Goal: Task Accomplishment & Management: Manage account settings

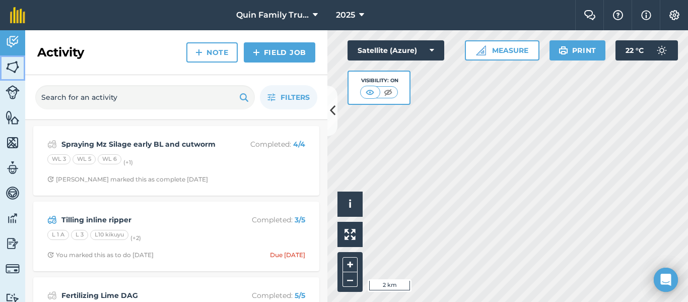
click at [16, 66] on img at bounding box center [13, 66] width 14 height 15
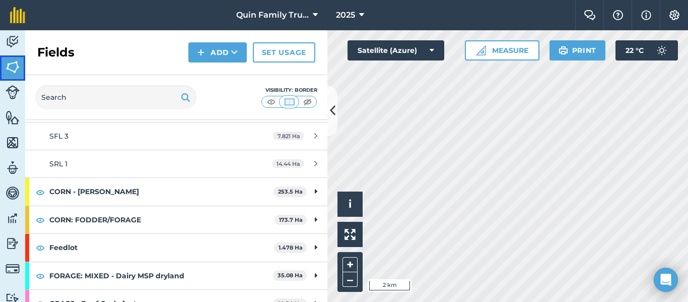
scroll to position [50, 0]
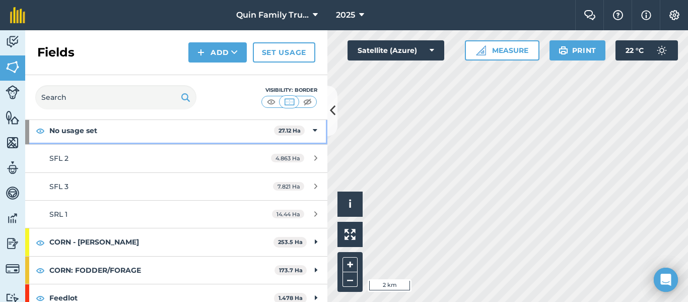
click at [313, 131] on icon at bounding box center [315, 130] width 5 height 11
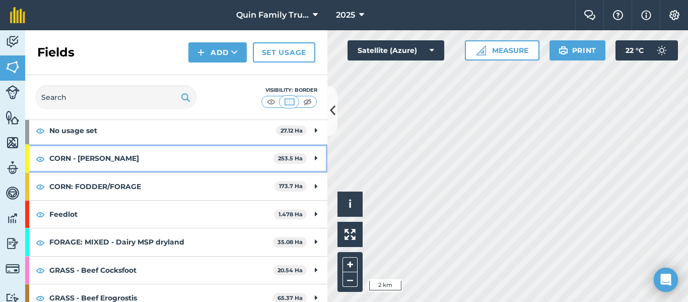
click at [315, 159] on icon at bounding box center [316, 158] width 3 height 11
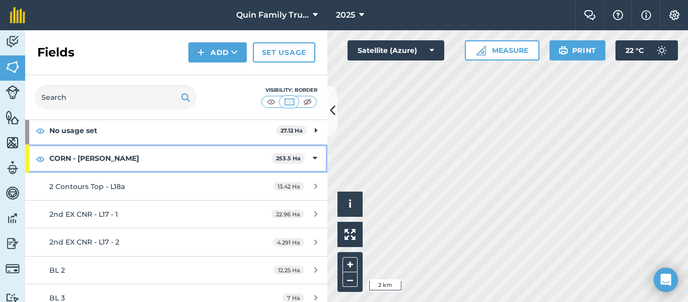
click at [313, 159] on icon at bounding box center [315, 158] width 5 height 11
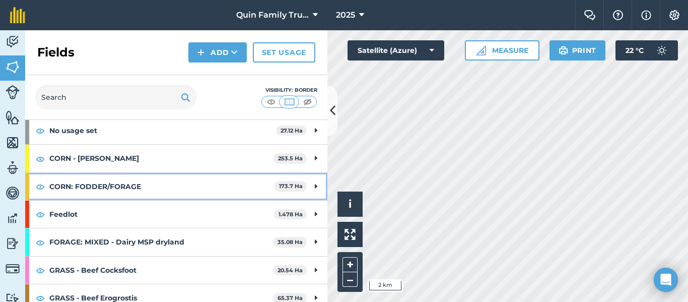
click at [315, 187] on icon at bounding box center [316, 186] width 3 height 11
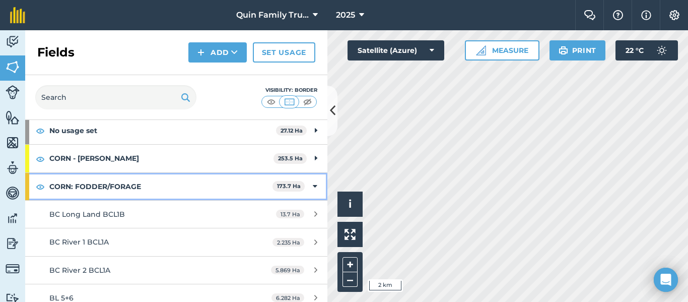
click at [313, 185] on icon at bounding box center [315, 186] width 5 height 11
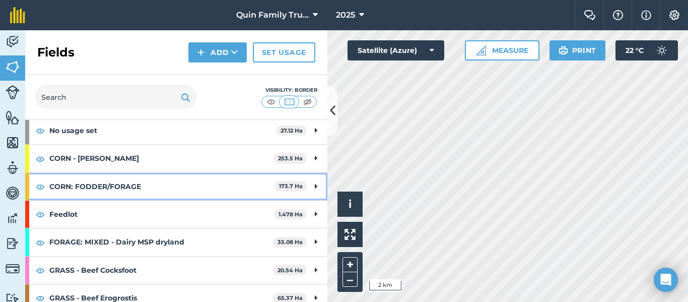
click at [305, 188] on div "CORN: FODDER/FORAGE 173.7 Ha" at bounding box center [176, 186] width 302 height 27
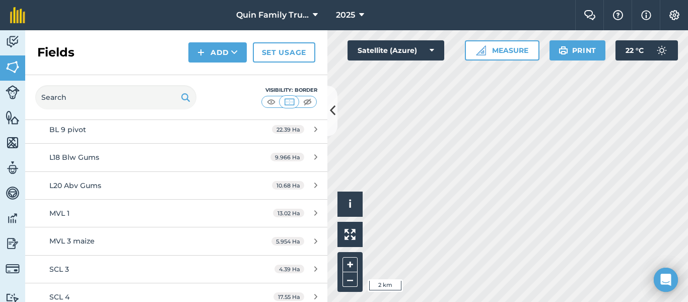
scroll to position [252, 0]
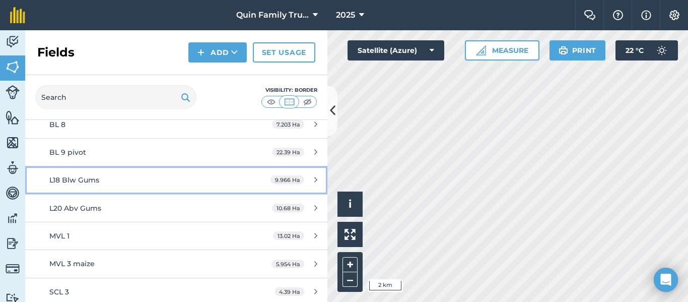
click at [306, 179] on div "9.966 Ha" at bounding box center [293, 180] width 67 height 8
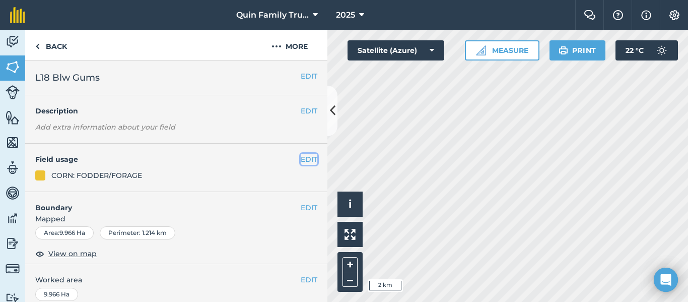
click at [301, 159] on button "EDIT" at bounding box center [309, 159] width 17 height 11
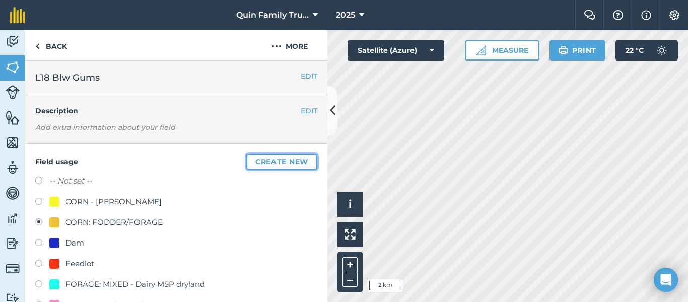
click at [275, 164] on button "Create new" at bounding box center [281, 162] width 71 height 16
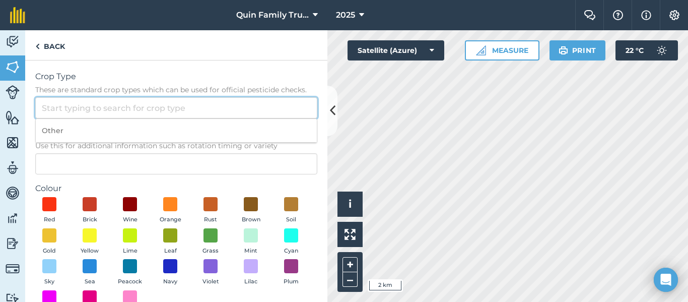
click at [58, 107] on input "Crop Type These are standard crop types which can be used for official pesticid…" at bounding box center [176, 107] width 282 height 21
type input "T"
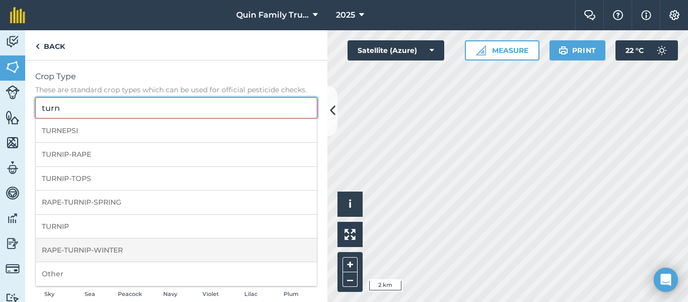
scroll to position [50, 0]
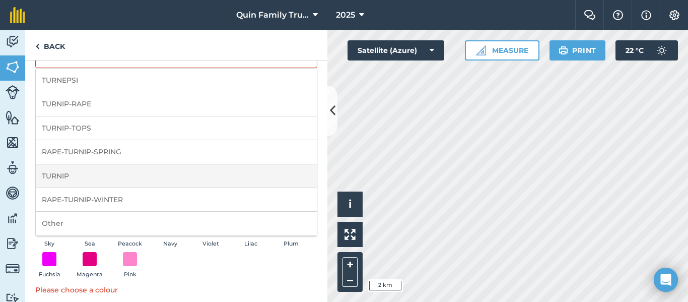
click at [93, 182] on li "TURNIP" at bounding box center [176, 176] width 281 height 24
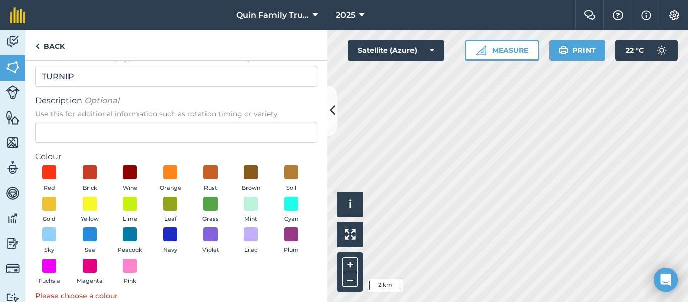
scroll to position [0, 0]
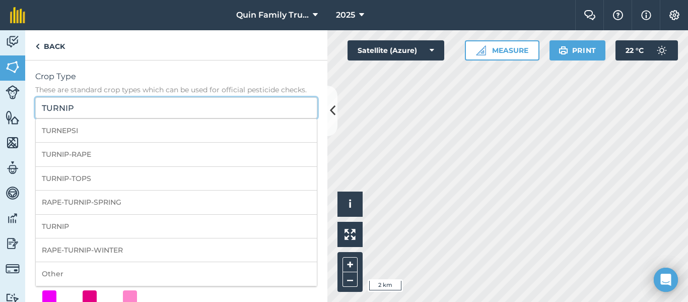
click at [100, 106] on input "TURNIP" at bounding box center [176, 107] width 282 height 21
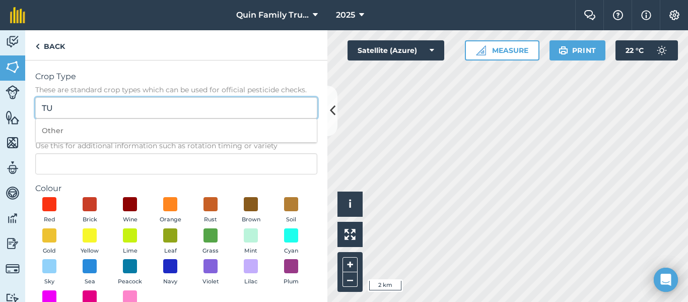
type input "T"
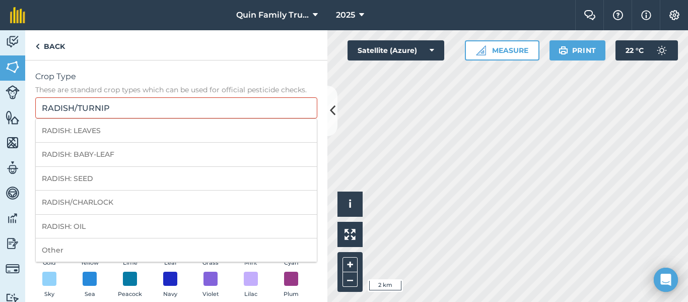
click at [108, 69] on div "Crop Type These are standard crop types which can be used for official pesticid…" at bounding box center [176, 227] width 302 height 334
click at [123, 115] on input "RADISH/TURNIP" at bounding box center [176, 107] width 282 height 21
click at [133, 77] on span "Crop Type" at bounding box center [176, 76] width 282 height 12
click at [133, 97] on input "RADISH/TURNIP" at bounding box center [176, 107] width 282 height 21
click at [133, 80] on span "Crop Type" at bounding box center [176, 76] width 282 height 12
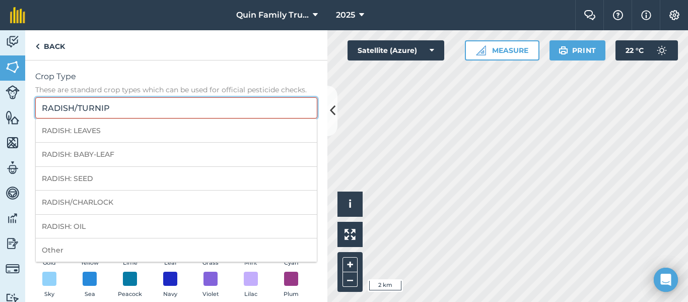
click at [133, 97] on input "RADISH/TURNIP" at bounding box center [176, 107] width 282 height 21
click at [179, 109] on input "RADISH/TURNIP" at bounding box center [176, 107] width 282 height 21
click at [185, 83] on label "Crop Type These are standard crop types which can be used for official pesticid…" at bounding box center [176, 82] width 282 height 24
click at [185, 97] on input "RADISH/TURNIP" at bounding box center [176, 107] width 282 height 21
click at [88, 80] on span "Crop Type" at bounding box center [176, 76] width 282 height 12
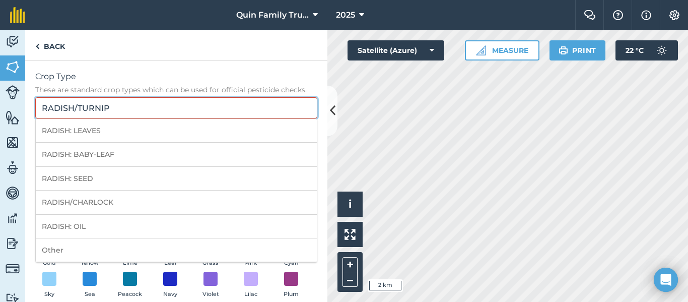
click at [88, 97] on input "RADISH/TURNIP" at bounding box center [176, 107] width 282 height 21
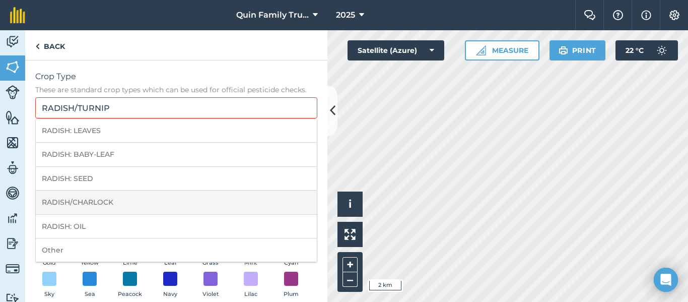
click at [75, 201] on li "RADISH/CHARLOCK" at bounding box center [176, 202] width 281 height 24
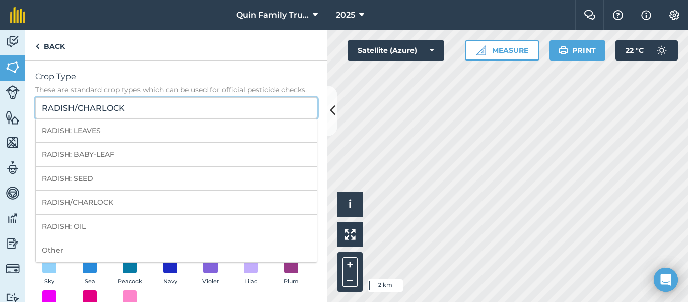
click at [128, 108] on input "RADISH/CHARLOCK" at bounding box center [176, 107] width 282 height 21
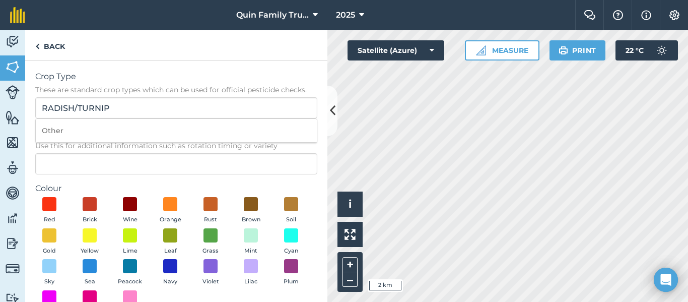
click at [173, 87] on span "These are standard crop types which can be used for official pesticide checks." at bounding box center [176, 90] width 282 height 10
click at [173, 97] on input "RADISH/TURNIP" at bounding box center [176, 107] width 282 height 21
click at [99, 149] on span "Use this for additional information such as rotation timing or variety" at bounding box center [176, 145] width 282 height 10
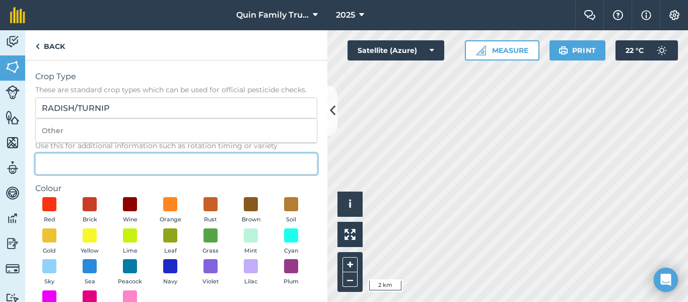
click at [99, 153] on input "Description Optional Use this for additional information such as rotation timin…" at bounding box center [176, 163] width 282 height 21
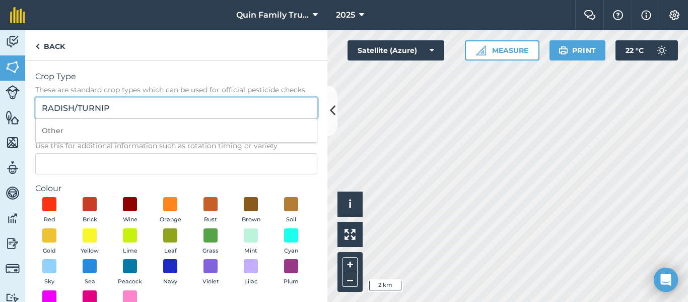
drag, startPoint x: 112, startPoint y: 110, endPoint x: 34, endPoint y: 115, distance: 77.7
click at [34, 115] on div "Crop Type These are standard crop types which can be used for official pesticid…" at bounding box center [176, 221] width 302 height 322
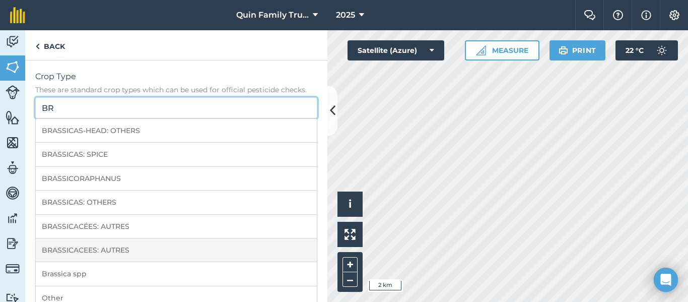
type input "B"
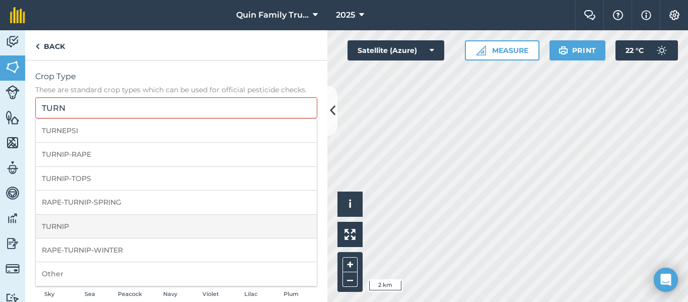
click at [66, 235] on li "TURNIP" at bounding box center [176, 226] width 281 height 24
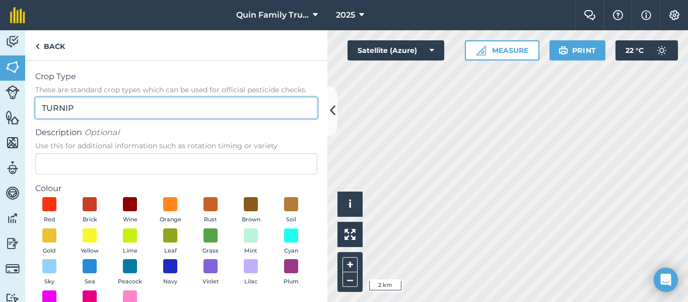
click at [93, 108] on input "TURNIP" at bounding box center [176, 107] width 282 height 21
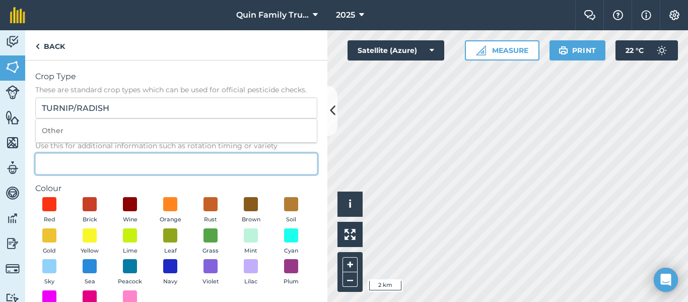
click at [103, 169] on input "Description Optional Use this for additional information such as rotation timin…" at bounding box center [176, 163] width 282 height 21
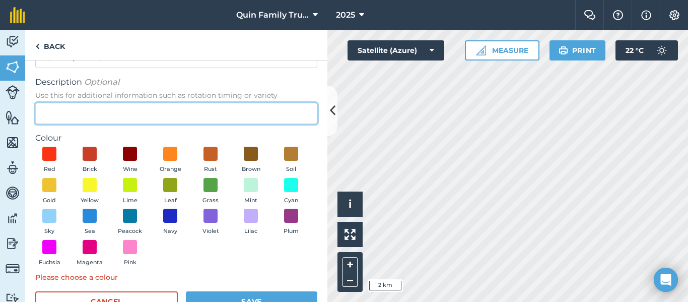
scroll to position [81, 0]
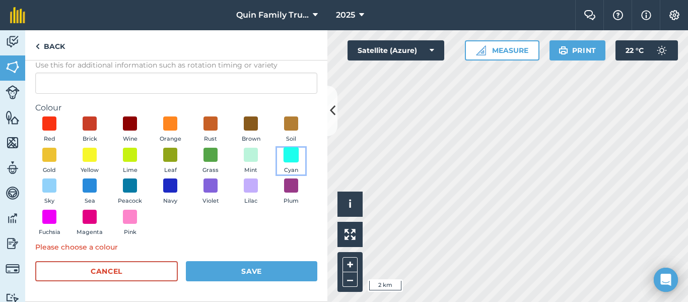
click at [283, 162] on span at bounding box center [291, 155] width 16 height 16
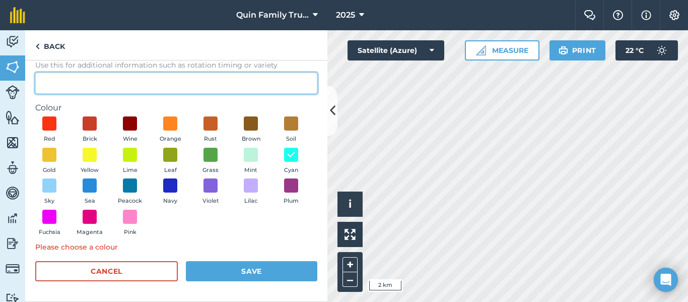
click at [88, 80] on input "Description Optional Use this for additional information such as rotation timin…" at bounding box center [176, 83] width 282 height 21
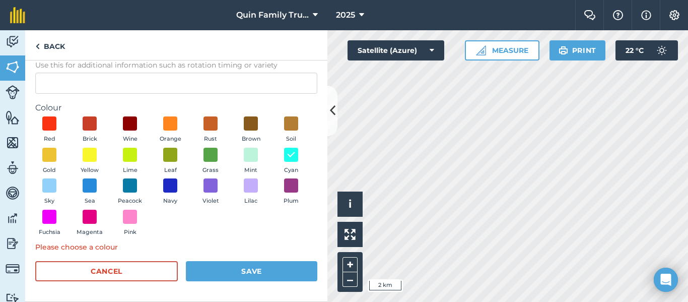
click at [249, 250] on div "Please choose a colour" at bounding box center [176, 246] width 282 height 11
click at [238, 270] on button "Save" at bounding box center [251, 271] width 131 height 20
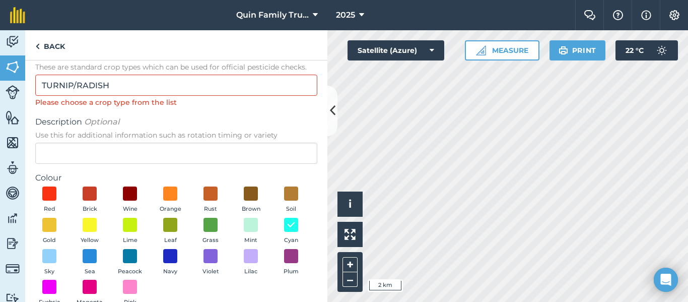
scroll to position [0, 0]
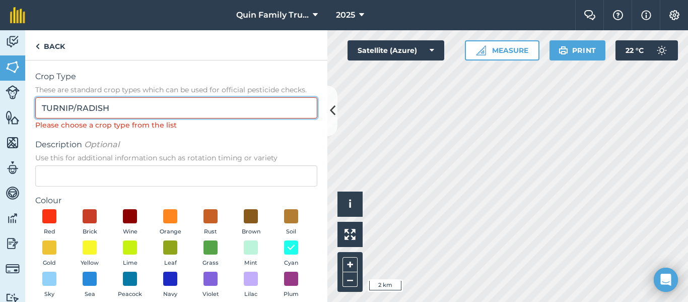
click at [129, 100] on input "TURNIP/RADISH" at bounding box center [176, 107] width 282 height 21
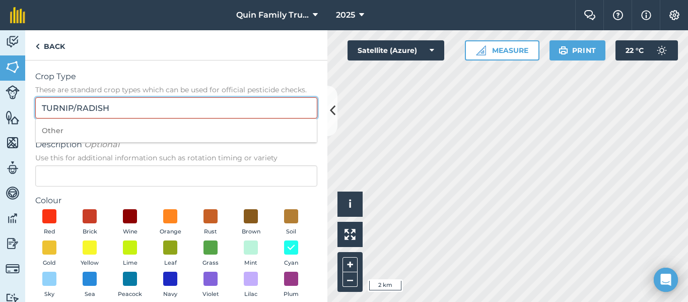
drag, startPoint x: 129, startPoint y: 105, endPoint x: 35, endPoint y: 90, distance: 94.8
click at [35, 90] on div "Crop Type These are standard crop types which can be used for official pesticid…" at bounding box center [176, 100] width 282 height 60
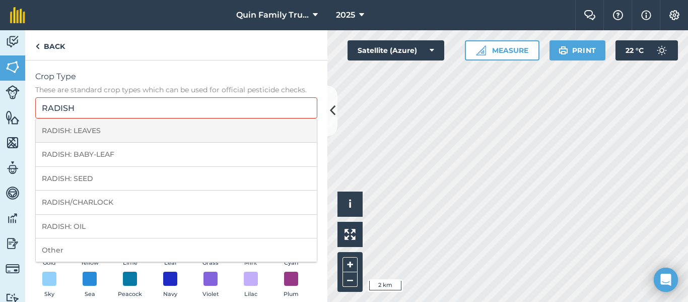
click at [105, 129] on li "RADISH: LEAVES" at bounding box center [176, 131] width 281 height 24
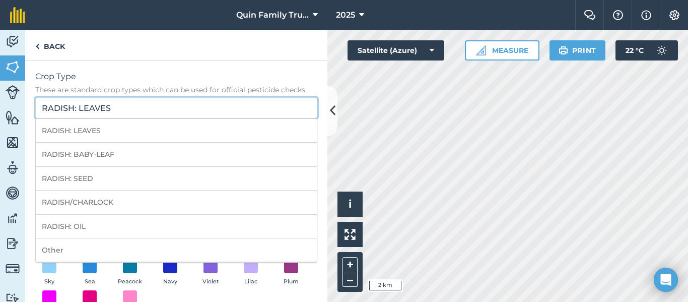
click at [144, 105] on input "RADISH: LEAVES" at bounding box center [176, 107] width 282 height 21
type input "R"
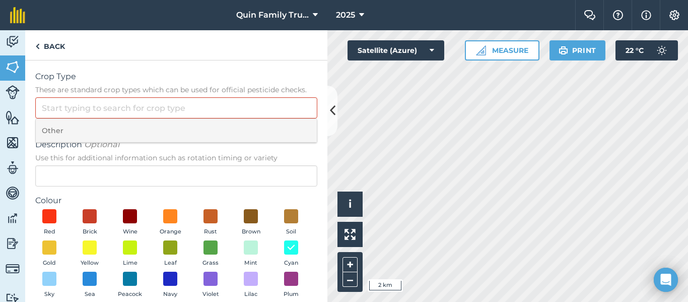
click at [78, 129] on li "Other" at bounding box center [176, 131] width 281 height 24
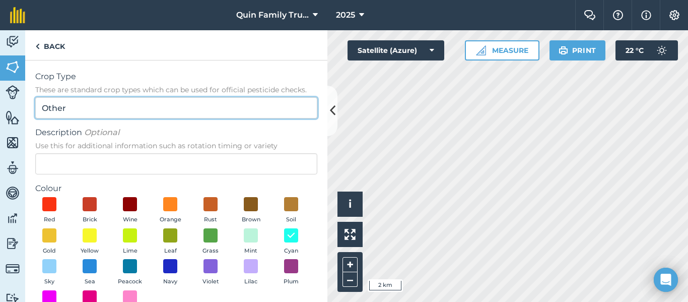
click at [97, 110] on input "Other" at bounding box center [176, 107] width 282 height 21
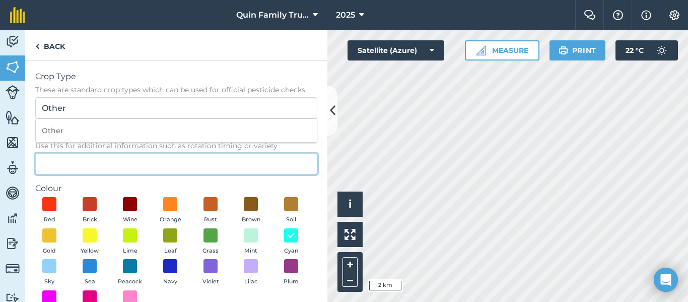
click at [63, 157] on input "Description Optional Use this for additional information such as rotation timin…" at bounding box center [176, 163] width 282 height 21
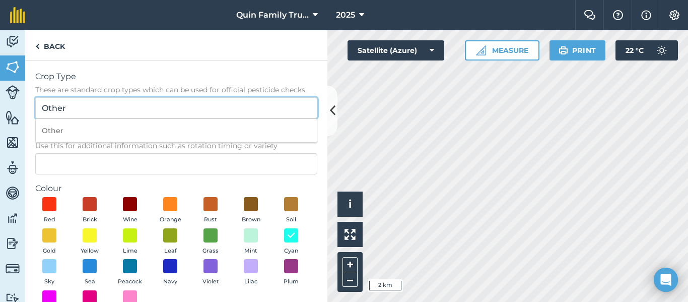
drag, startPoint x: 79, startPoint y: 104, endPoint x: 0, endPoint y: 112, distance: 79.0
click at [0, 112] on div "Activity Fields Livestock Features Maps Team Vehicles Data Reporting Billing Tu…" at bounding box center [344, 165] width 688 height 271
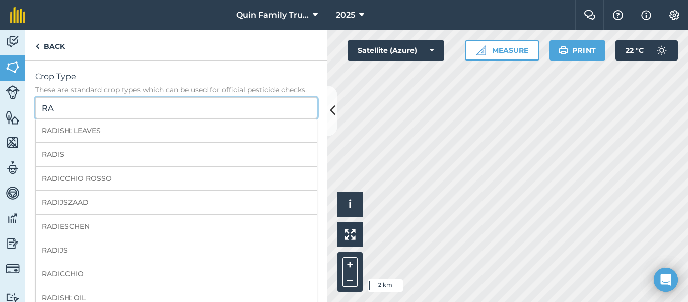
type input "R"
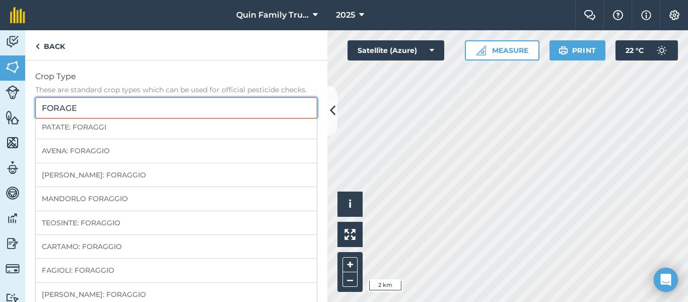
scroll to position [352, 0]
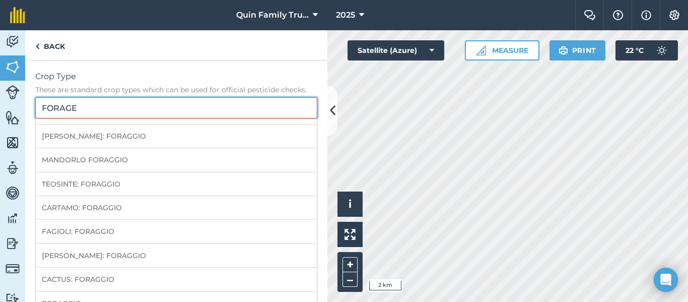
click at [130, 104] on input "FORAGE" at bounding box center [176, 107] width 282 height 21
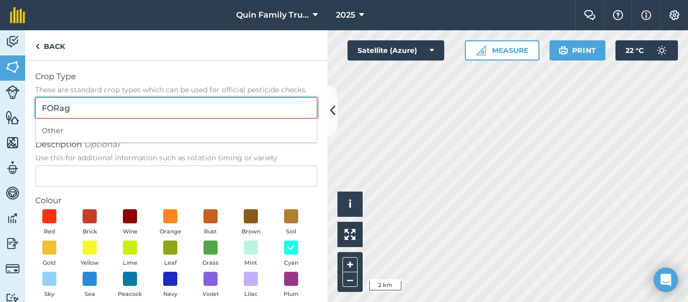
type input "FORage"
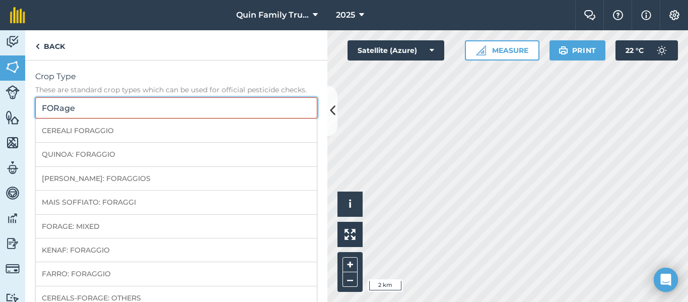
drag, startPoint x: 114, startPoint y: 108, endPoint x: 10, endPoint y: 119, distance: 104.8
click at [10, 119] on div "Activity Fields Livestock Features Maps Team Vehicles Data Reporting Billing Tu…" at bounding box center [344, 165] width 688 height 271
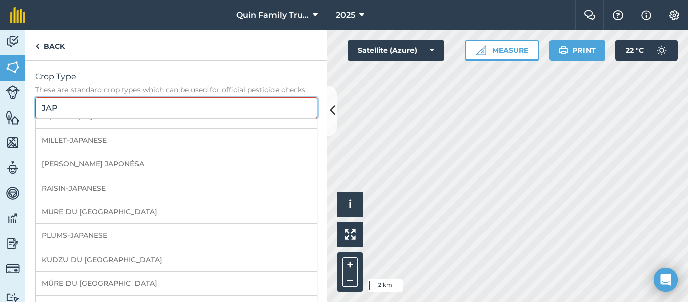
scroll to position [237, 0]
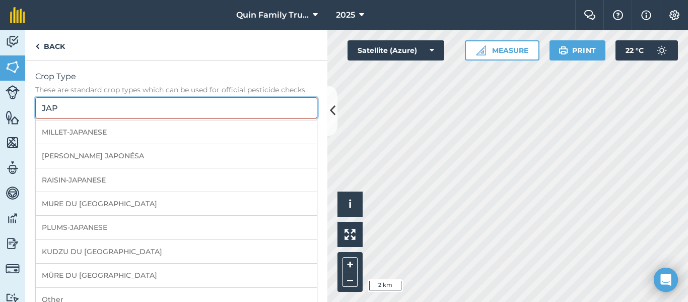
drag, startPoint x: 87, startPoint y: 103, endPoint x: 17, endPoint y: 106, distance: 70.1
click at [17, 106] on div "Activity Fields Livestock Features Maps Team Vehicles Data Reporting Billing Tu…" at bounding box center [344, 165] width 688 height 271
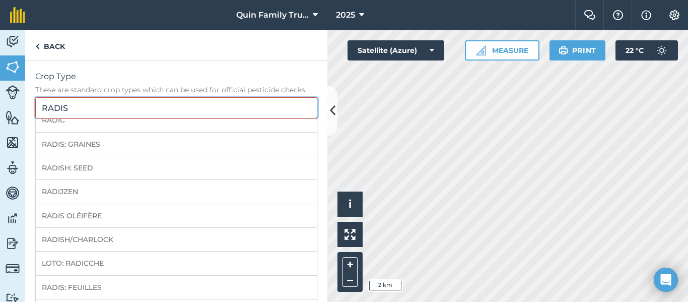
scroll to position [213, 0]
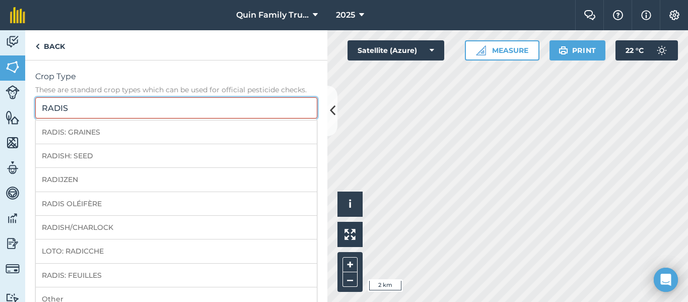
click at [80, 104] on input "RADIS" at bounding box center [176, 107] width 282 height 21
type input "R"
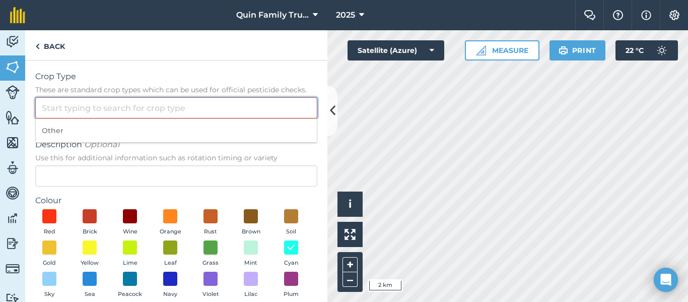
scroll to position [0, 0]
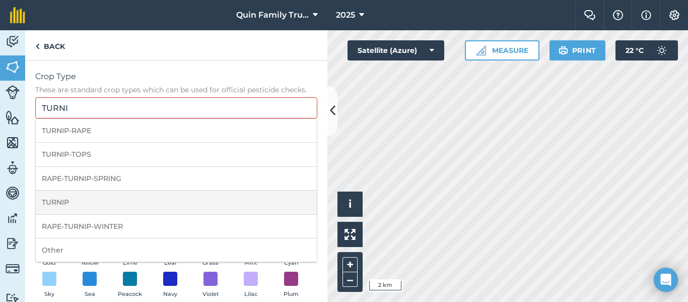
click at [57, 204] on li "TURNIP" at bounding box center [176, 202] width 281 height 24
type input "TURNIP"
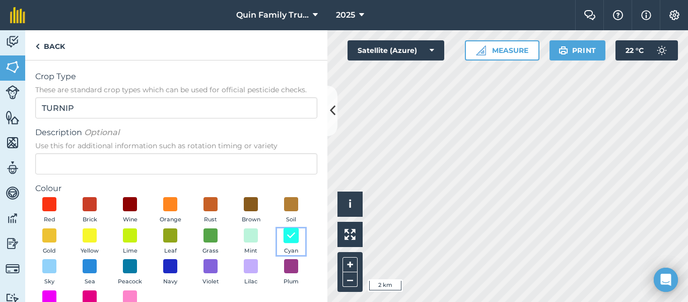
click at [286, 241] on img at bounding box center [291, 234] width 10 height 13
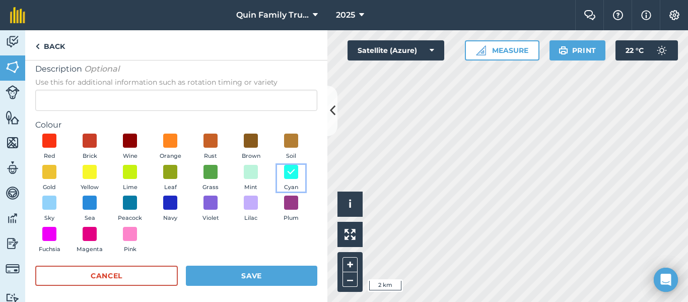
scroll to position [68, 0]
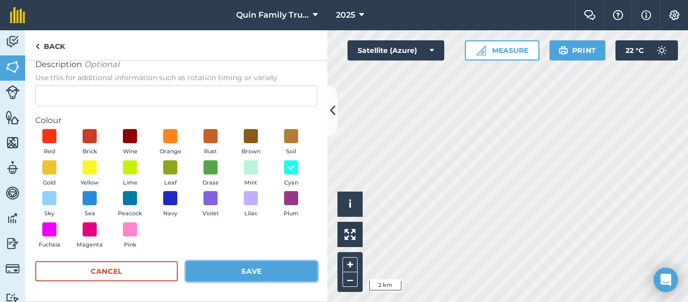
click at [246, 272] on button "Save" at bounding box center [251, 271] width 131 height 20
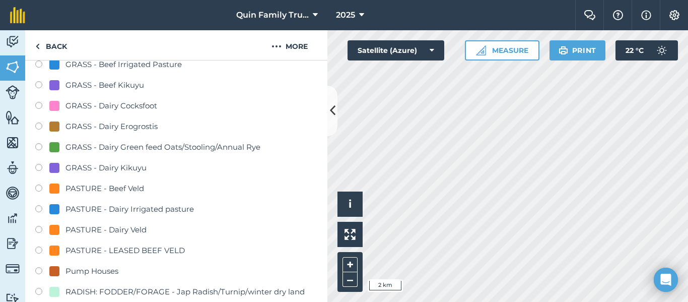
scroll to position [352, 0]
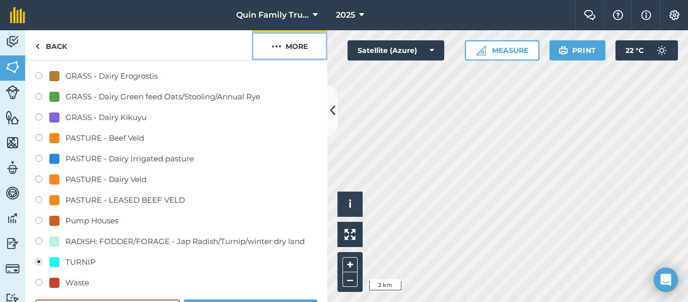
click at [273, 51] on img at bounding box center [276, 46] width 10 height 12
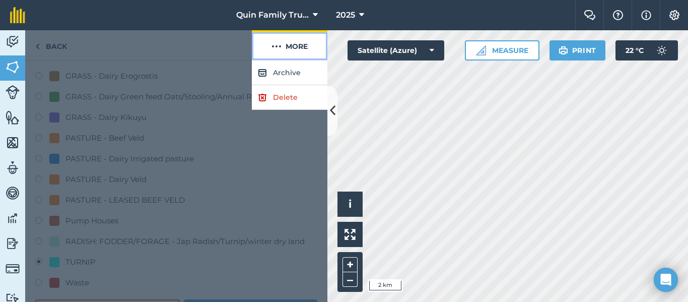
click at [278, 46] on img at bounding box center [276, 46] width 10 height 12
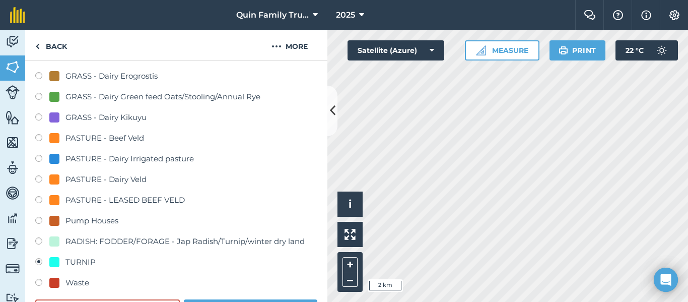
click at [78, 260] on div "TURNIP" at bounding box center [80, 262] width 30 height 12
click at [40, 240] on label at bounding box center [42, 242] width 14 height 10
radio input "true"
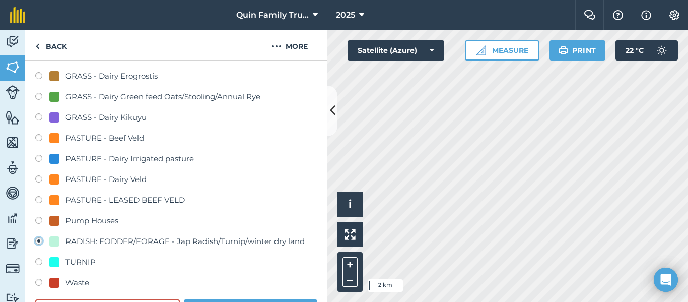
scroll to position [403, 0]
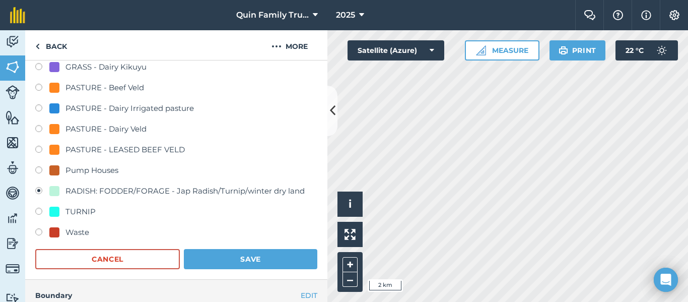
click at [70, 209] on div "TURNIP" at bounding box center [80, 211] width 30 height 12
radio input "true"
click at [43, 194] on label at bounding box center [42, 192] width 14 height 10
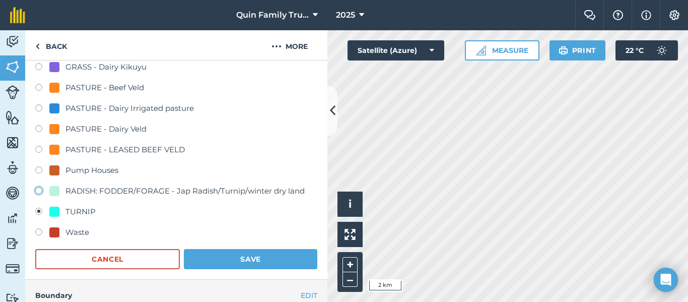
radio input "true"
radio input "false"
click at [277, 263] on button "Save" at bounding box center [250, 259] width 133 height 20
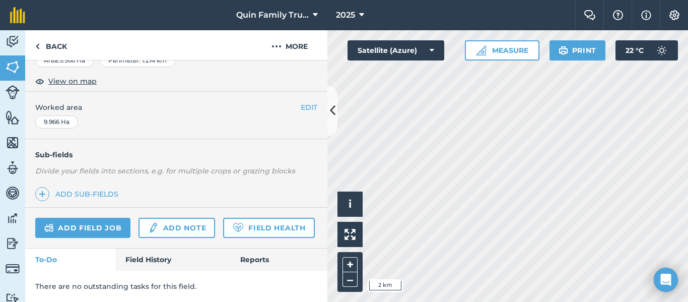
scroll to position [200, 0]
click at [682, 13] on button "Settings" at bounding box center [674, 15] width 28 height 30
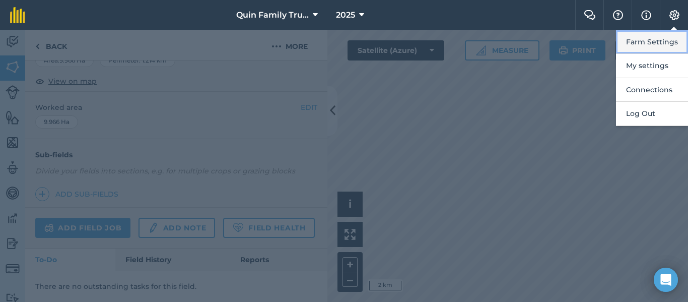
click at [650, 42] on button "Farm Settings" at bounding box center [652, 42] width 72 height 24
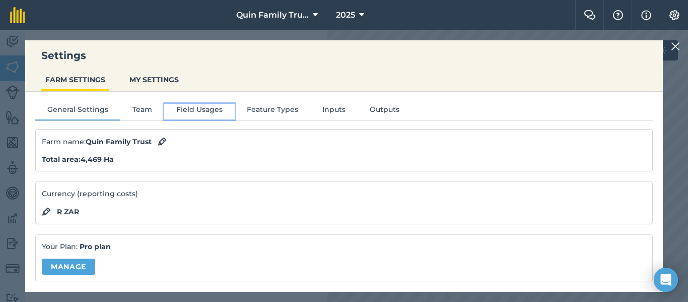
click at [203, 108] on button "Field Usages" at bounding box center [199, 111] width 70 height 15
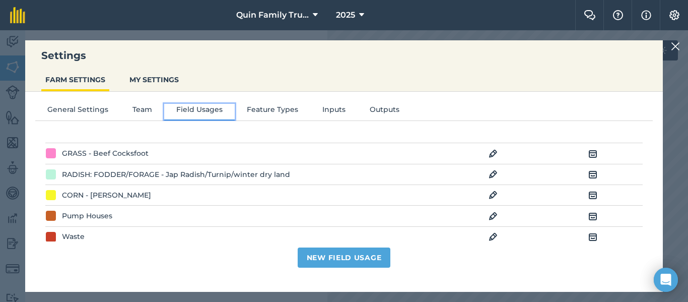
scroll to position [400, 0]
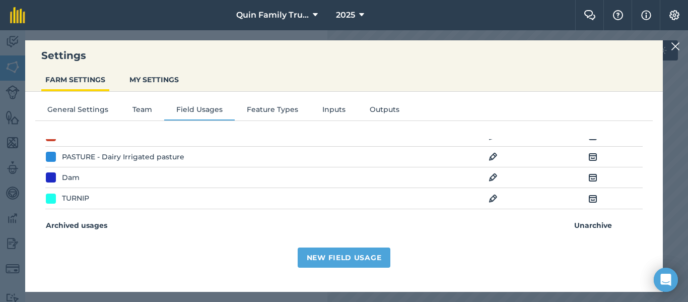
click at [588, 196] on img at bounding box center [592, 198] width 9 height 12
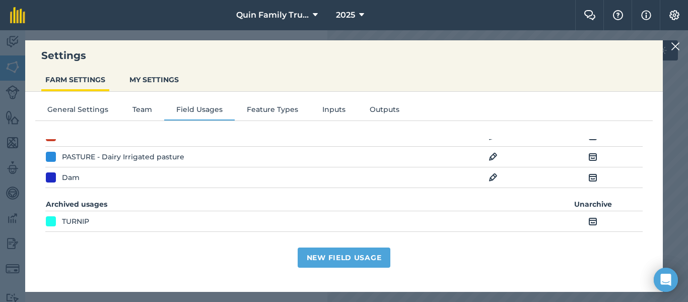
scroll to position [199, 0]
click at [74, 215] on div "TURNIP" at bounding box center [75, 220] width 27 height 11
click at [85, 221] on div "TURNIP" at bounding box center [75, 220] width 27 height 11
click at [588, 223] on img at bounding box center [592, 221] width 9 height 12
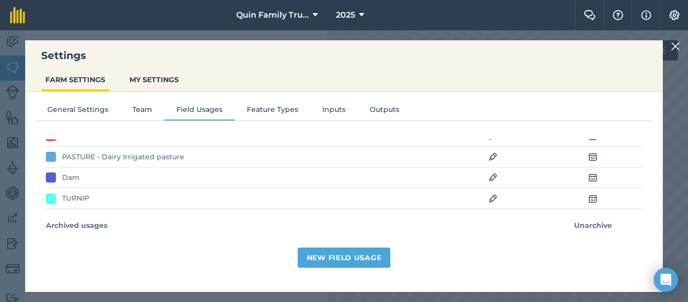
scroll to position [200, 0]
click at [588, 197] on img at bounding box center [592, 198] width 9 height 12
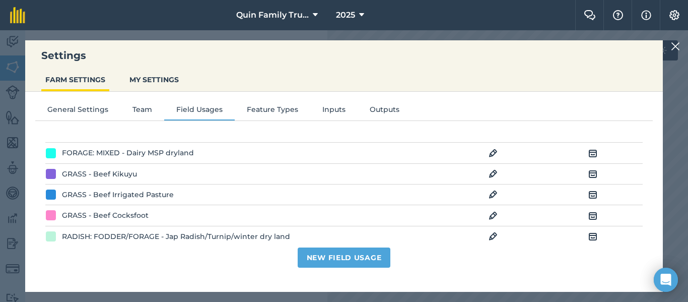
scroll to position [253, 0]
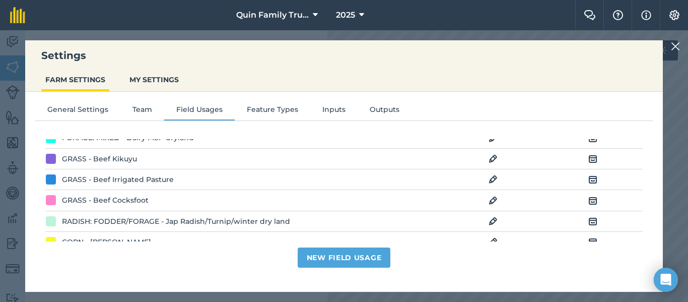
click at [676, 46] on img at bounding box center [675, 46] width 9 height 12
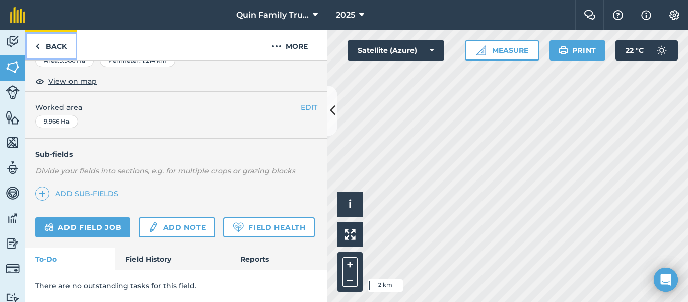
click at [43, 49] on link "Back" at bounding box center [51, 45] width 52 height 30
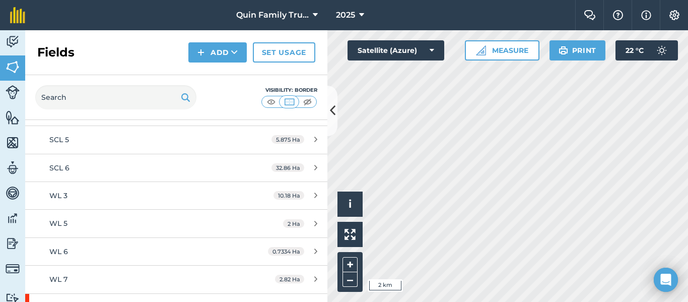
scroll to position [427, 0]
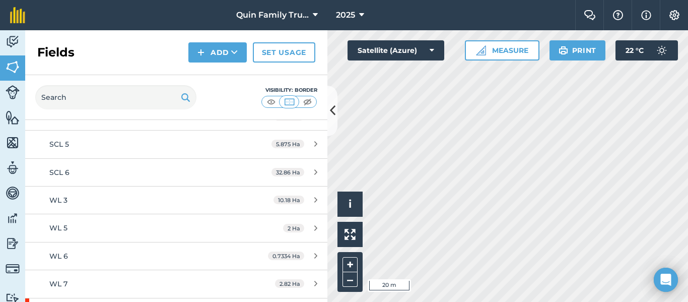
click at [505, 301] on html "Quin Family Trust 2025 Farm Chat Help Info Settings Quin Family Trust - 2025 Re…" at bounding box center [344, 151] width 688 height 302
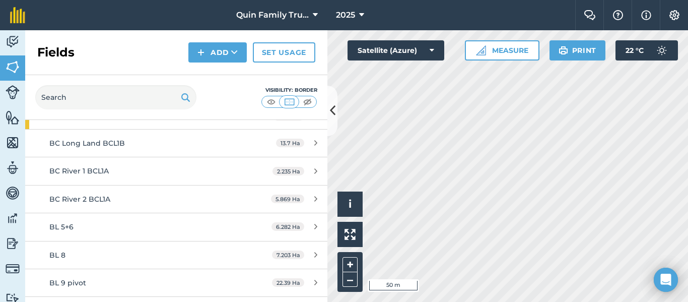
scroll to position [151, 0]
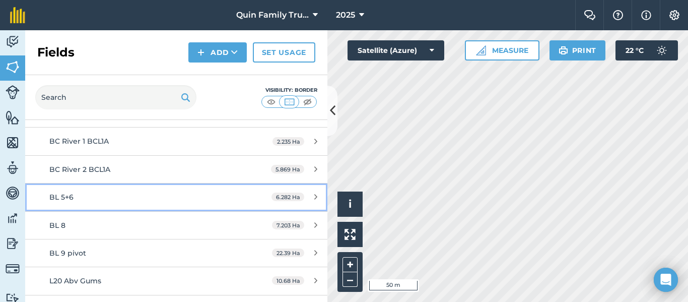
click at [305, 196] on div "6.282 Ha" at bounding box center [294, 197] width 66 height 8
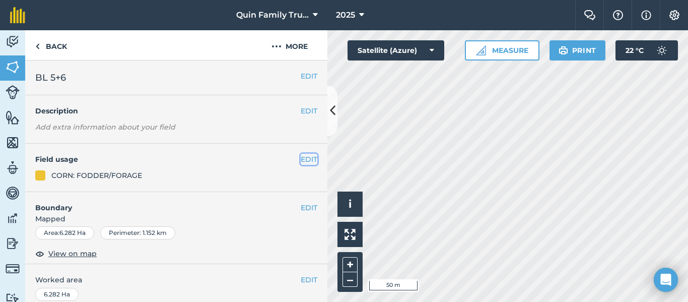
click at [301, 161] on button "EDIT" at bounding box center [309, 159] width 17 height 11
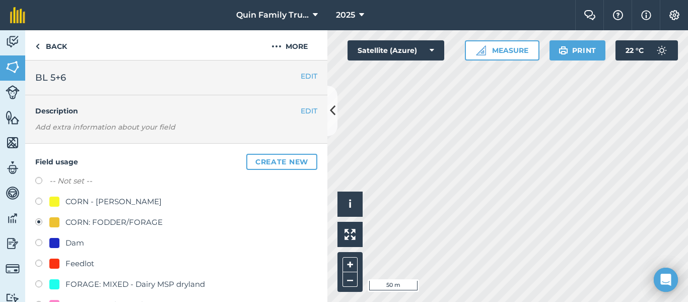
click at [40, 203] on label at bounding box center [42, 202] width 14 height 10
radio input "true"
radio input "false"
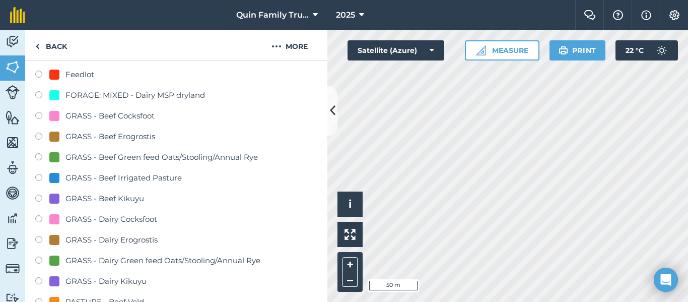
scroll to position [201, 0]
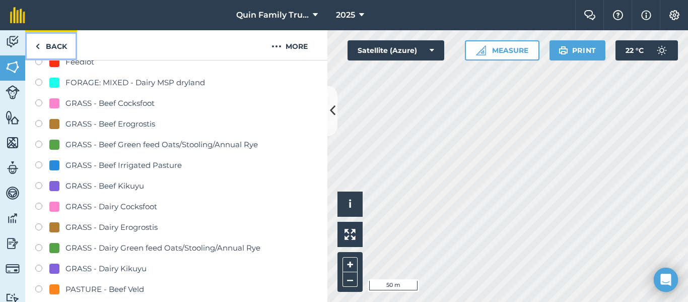
click at [41, 45] on link "Back" at bounding box center [51, 45] width 52 height 30
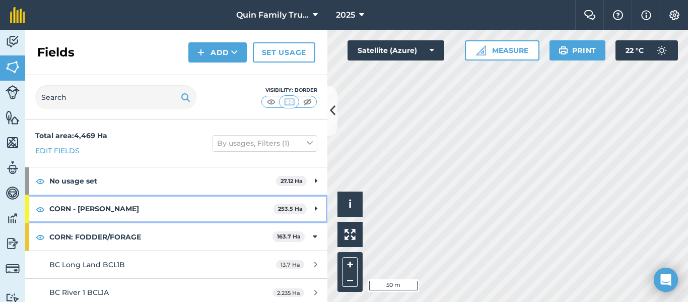
click at [315, 208] on icon at bounding box center [316, 208] width 3 height 11
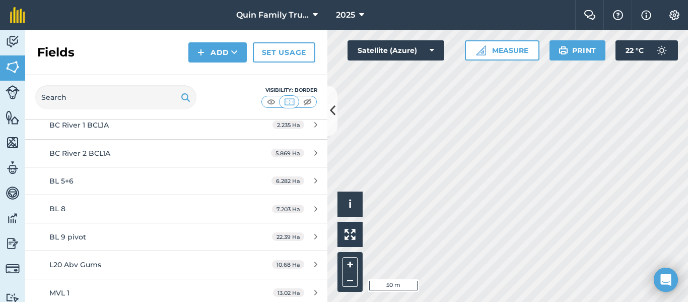
scroll to position [604, 0]
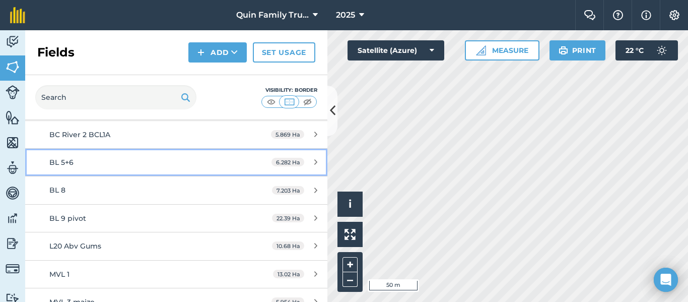
click at [177, 164] on div "BL 5+6" at bounding box center [143, 162] width 189 height 11
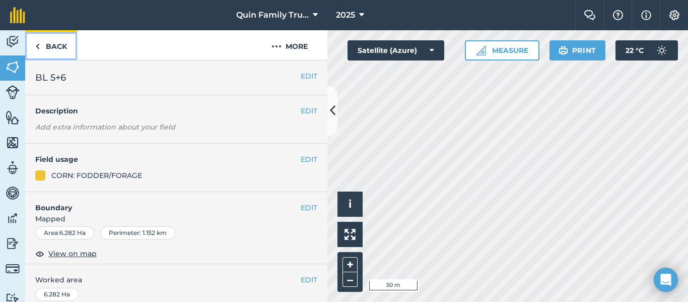
click at [41, 50] on link "Back" at bounding box center [51, 45] width 52 height 30
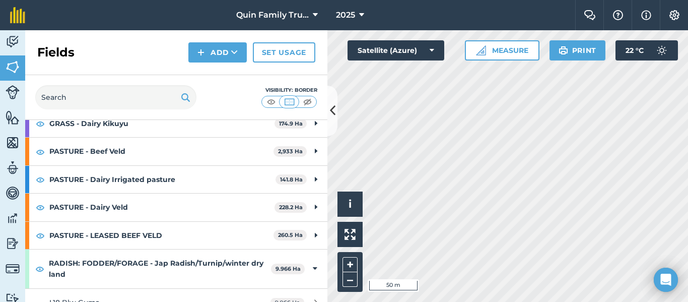
scroll to position [1299, 0]
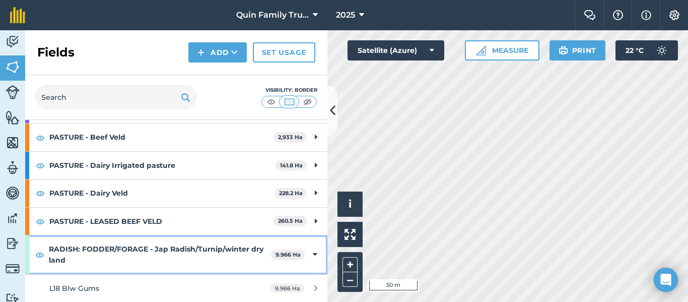
click at [313, 253] on icon at bounding box center [315, 254] width 5 height 11
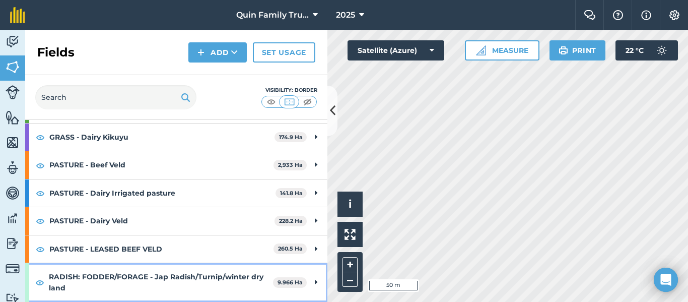
scroll to position [1271, 0]
click at [190, 286] on strong "RADISH: FODDER/FORAGE - Jap Radish/Turnip/winter dry land" at bounding box center [161, 282] width 224 height 39
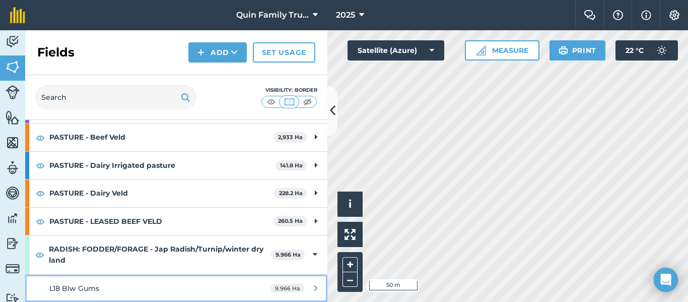
click at [281, 286] on span "9.966 Ha" at bounding box center [287, 287] width 34 height 9
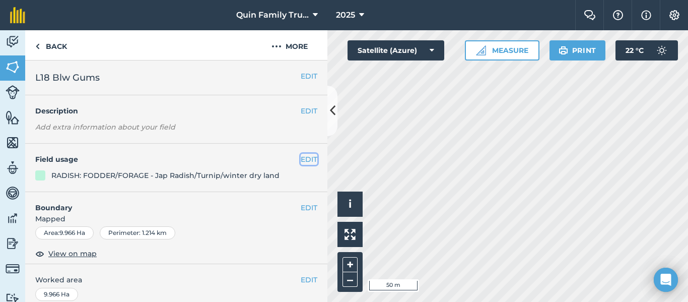
click at [301, 158] on button "EDIT" at bounding box center [309, 159] width 17 height 11
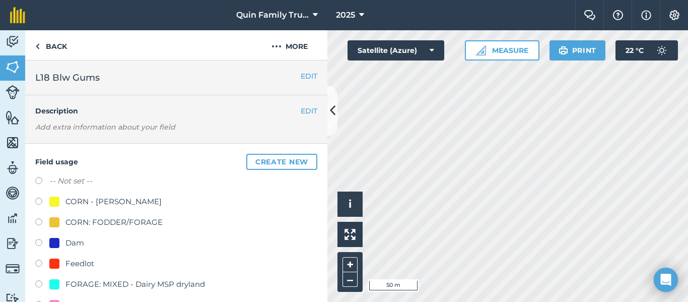
click at [42, 220] on label at bounding box center [42, 223] width 14 height 10
radio input "true"
radio input "false"
click at [68, 43] on link "Back" at bounding box center [51, 45] width 52 height 30
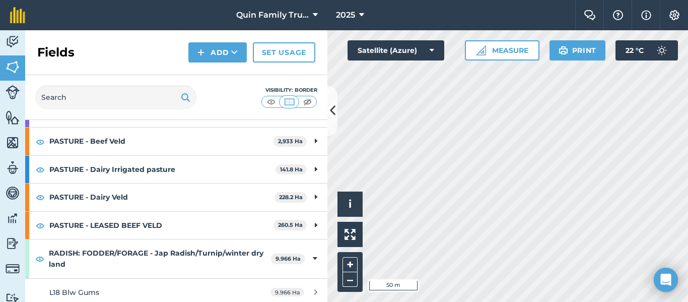
scroll to position [1299, 0]
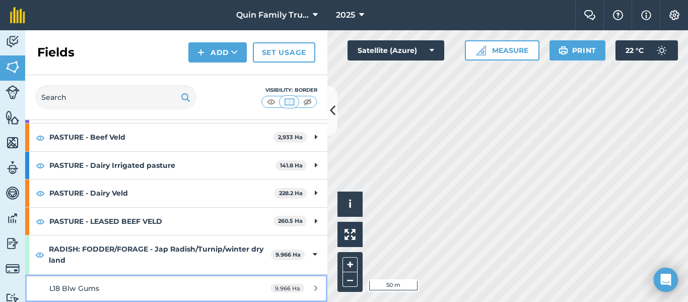
click at [220, 282] on div "L18 Blw Gums" at bounding box center [143, 287] width 189 height 11
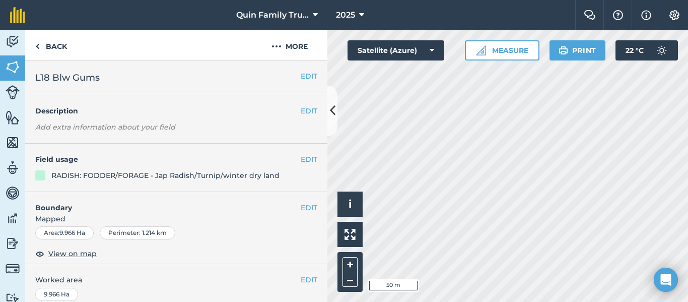
click at [120, 176] on div "RADISH: FODDER/FORAGE - Jap Radish/Turnip/winter dry land" at bounding box center [165, 175] width 228 height 11
click at [307, 161] on button "EDIT" at bounding box center [309, 159] width 17 height 11
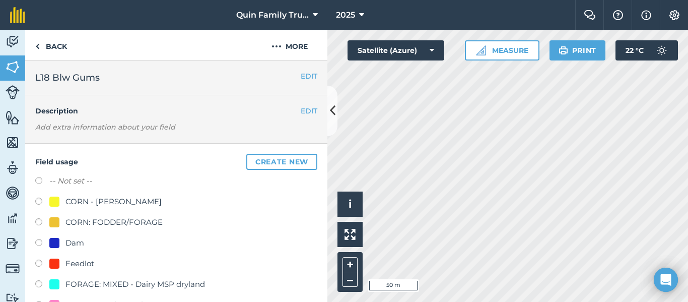
click at [38, 222] on label at bounding box center [42, 223] width 14 height 10
radio input "true"
radio input "false"
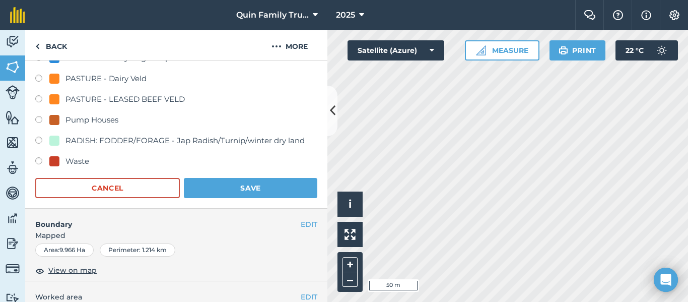
scroll to position [403, 0]
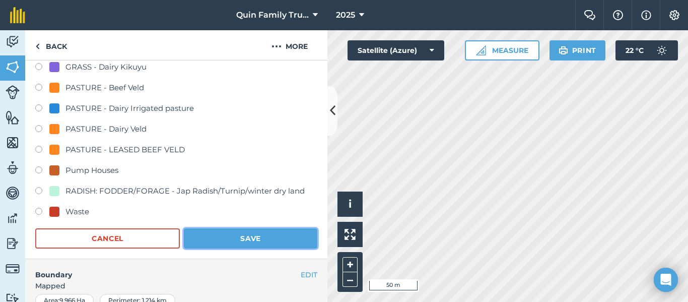
click at [249, 232] on button "Save" at bounding box center [250, 238] width 133 height 20
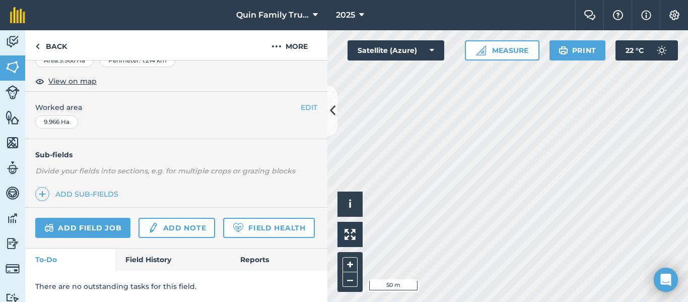
scroll to position [200, 0]
click at [352, 16] on span "2025" at bounding box center [345, 15] width 19 height 12
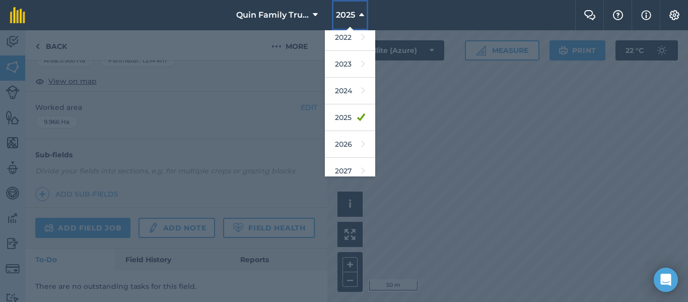
scroll to position [148, 0]
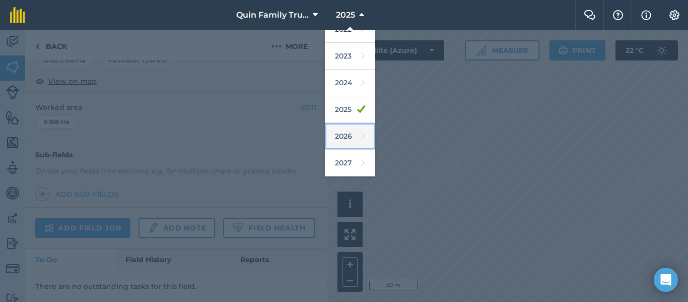
click at [346, 131] on link "2026" at bounding box center [350, 136] width 50 height 27
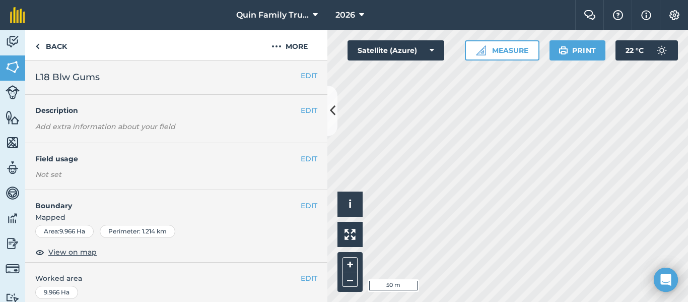
scroll to position [0, 0]
click at [292, 163] on h4 "Field usage" at bounding box center [167, 159] width 265 height 11
click at [301, 162] on button "EDIT" at bounding box center [309, 159] width 17 height 11
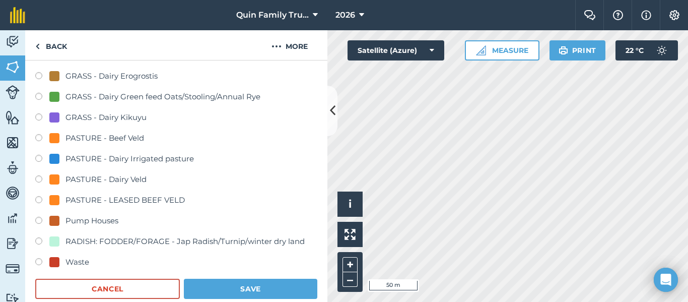
scroll to position [403, 0]
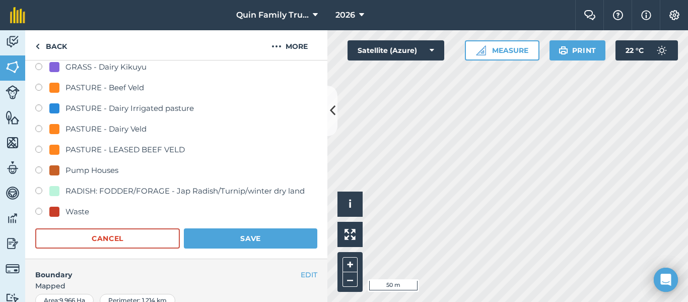
click at [40, 191] on label at bounding box center [42, 192] width 14 height 10
radio input "true"
radio input "false"
click at [239, 238] on button "Save" at bounding box center [250, 238] width 133 height 20
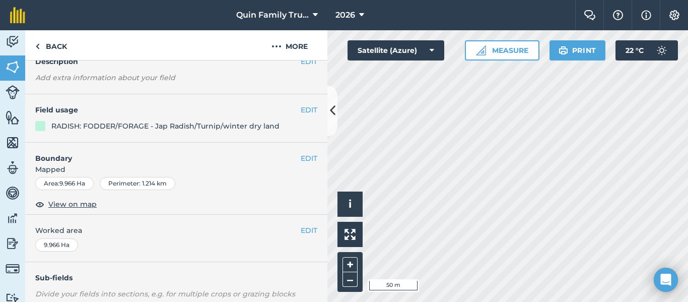
scroll to position [0, 0]
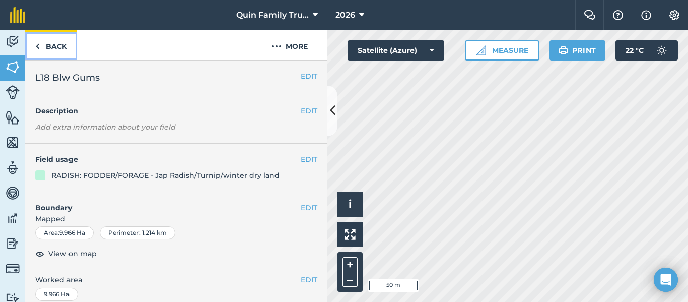
click at [39, 44] on img at bounding box center [37, 46] width 5 height 12
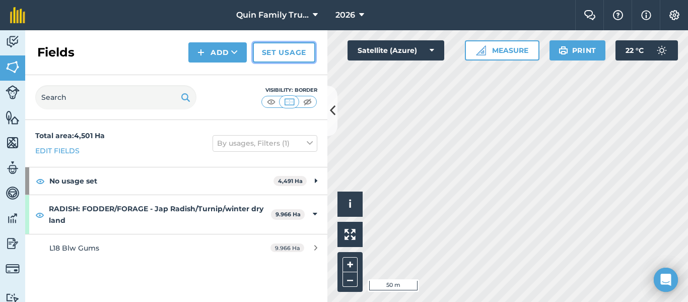
click at [296, 54] on link "Set usage" at bounding box center [284, 52] width 62 height 20
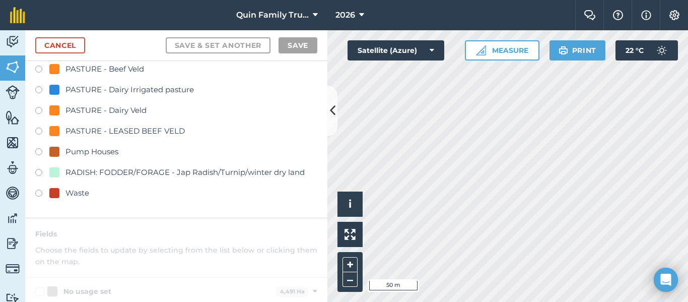
scroll to position [252, 0]
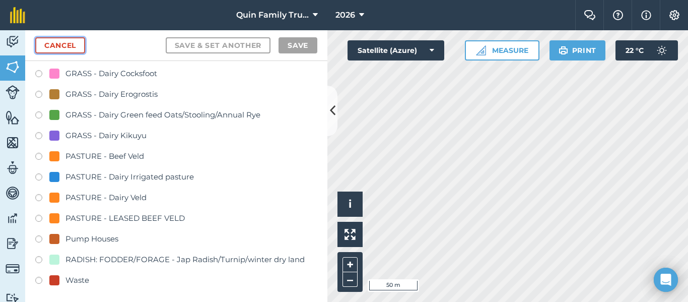
click at [49, 52] on link "Cancel" at bounding box center [60, 45] width 50 height 16
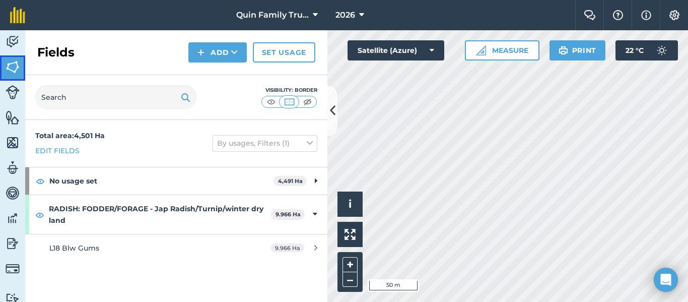
click at [8, 70] on img at bounding box center [13, 66] width 14 height 15
click at [67, 147] on link "Edit fields" at bounding box center [57, 150] width 44 height 11
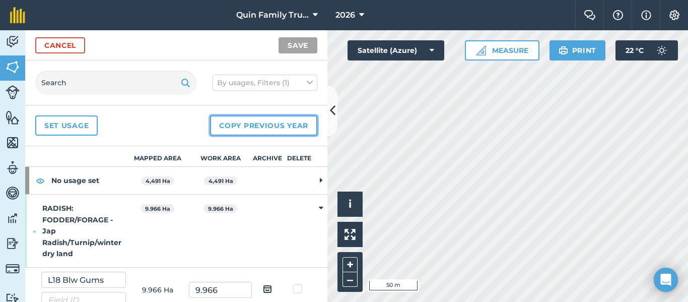
click at [275, 123] on button "Copy previous year" at bounding box center [263, 125] width 107 height 20
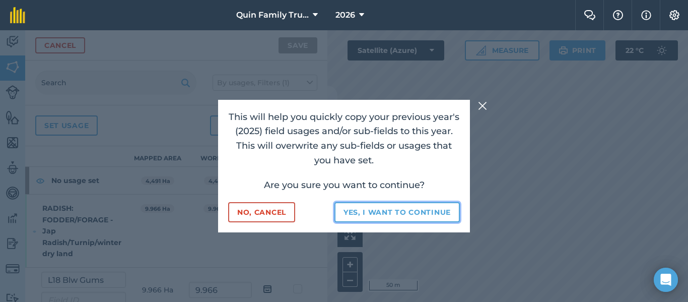
click at [387, 215] on button "Yes, I want to continue" at bounding box center [396, 212] width 125 height 20
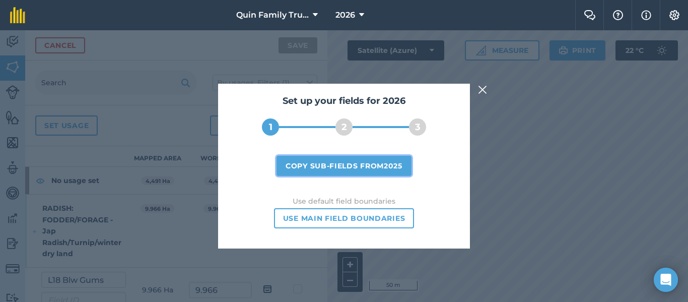
click at [356, 168] on button "Copy sub-fields from 2025" at bounding box center [343, 166] width 135 height 20
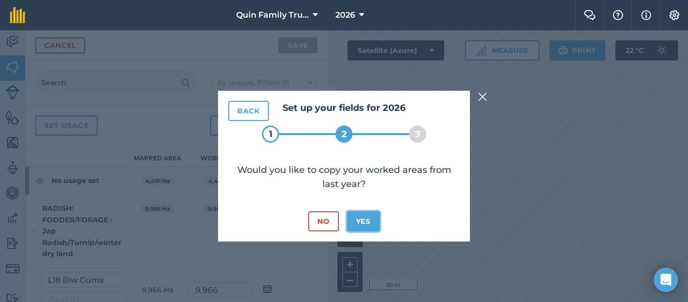
click at [371, 224] on button "Yes" at bounding box center [363, 221] width 33 height 20
click at [366, 220] on button "Yes" at bounding box center [363, 221] width 33 height 20
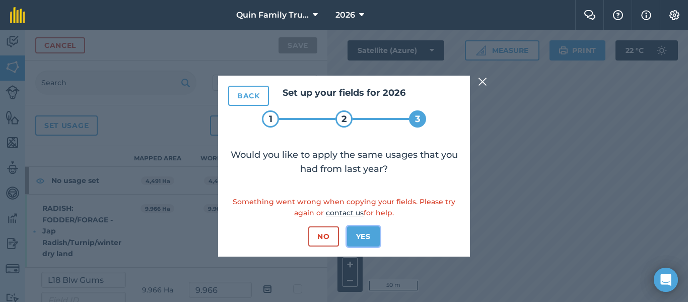
click at [369, 238] on button "Yes" at bounding box center [363, 236] width 33 height 20
click at [252, 94] on button "Back" at bounding box center [248, 96] width 41 height 20
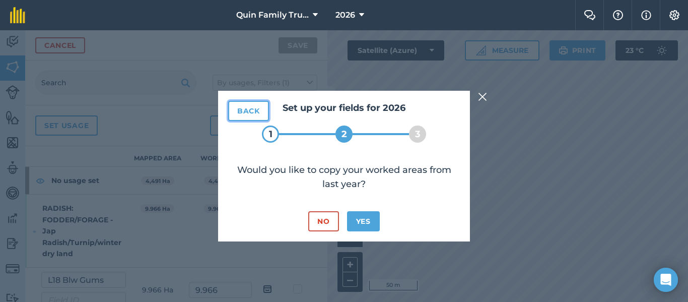
click at [250, 113] on button "Back" at bounding box center [248, 111] width 41 height 20
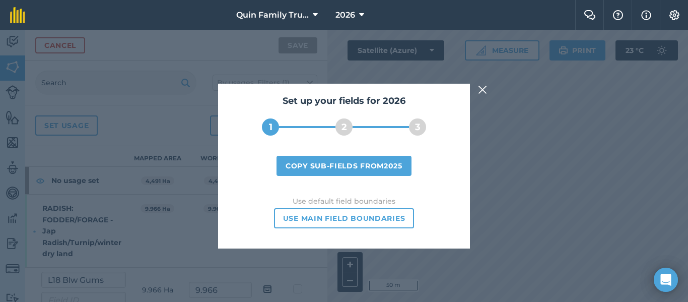
click at [485, 92] on img at bounding box center [482, 90] width 9 height 12
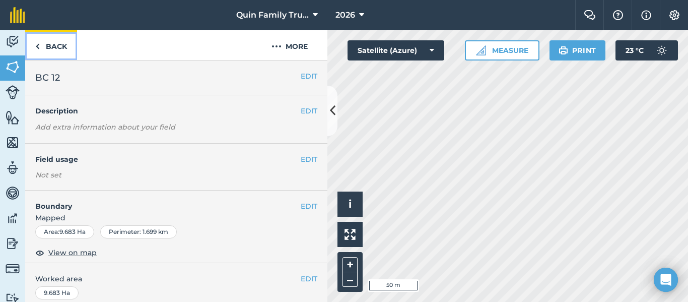
click at [40, 46] on link "Back" at bounding box center [51, 45] width 52 height 30
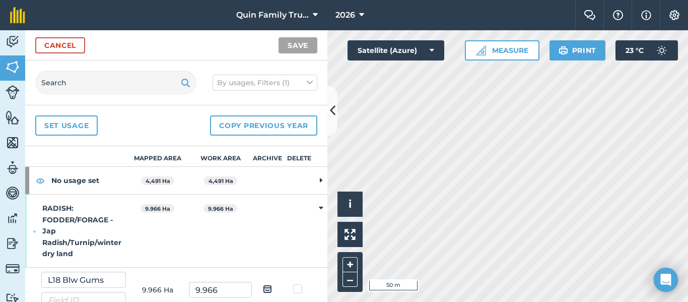
click at [49, 213] on strong "RADISH: FODDER/FORAGE - Jap Radish/Turnip/winter dry land" at bounding box center [84, 230] width 84 height 73
click at [320, 207] on icon at bounding box center [321, 207] width 3 height 9
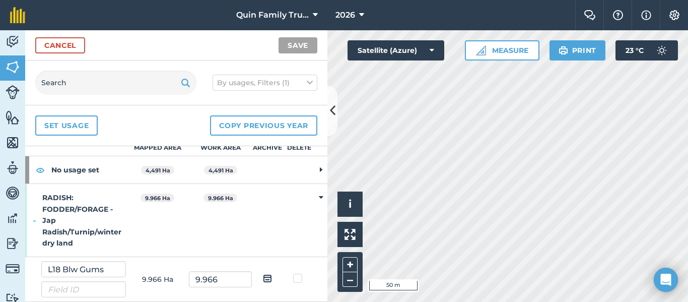
click at [54, 198] on strong "RADISH: FODDER/FORAGE - Jap Radish/Turnip/winter dry land" at bounding box center [84, 220] width 84 height 73
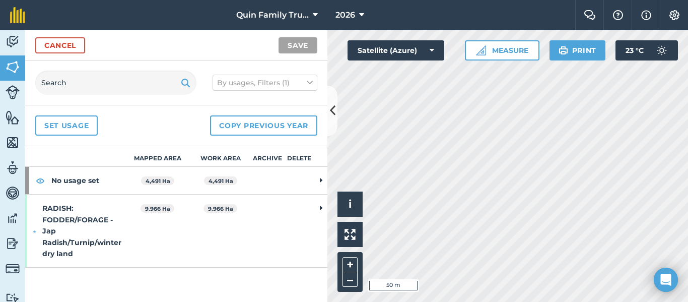
click at [53, 211] on strong "RADISH: FODDER/FORAGE - Jap Radish/Turnip/winter dry land" at bounding box center [84, 230] width 84 height 73
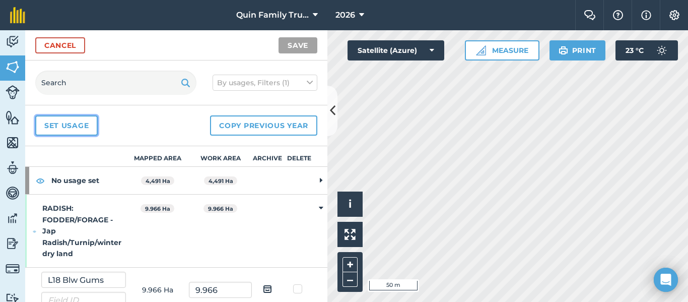
click at [81, 121] on link "Set usage" at bounding box center [66, 125] width 62 height 20
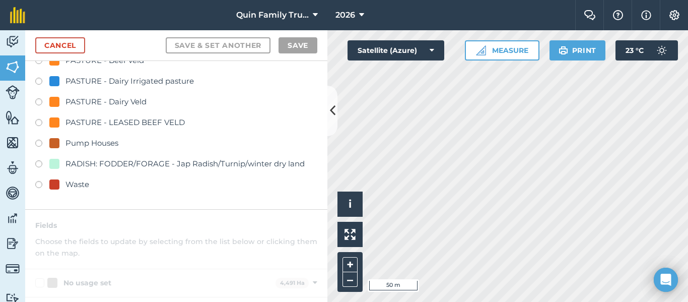
scroll to position [352, 0]
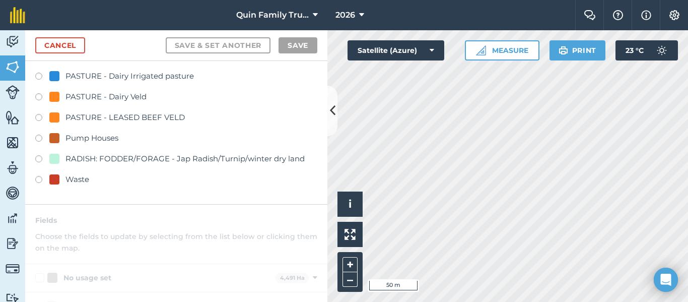
click at [43, 164] on label at bounding box center [42, 160] width 14 height 10
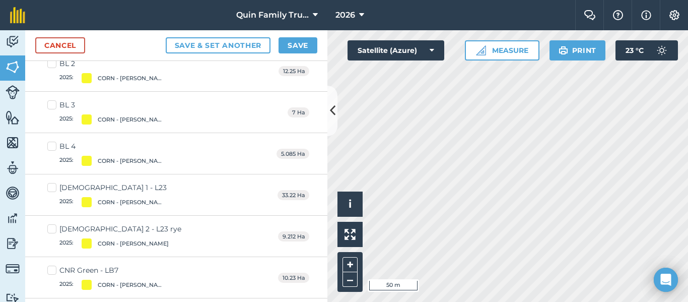
scroll to position [0, 0]
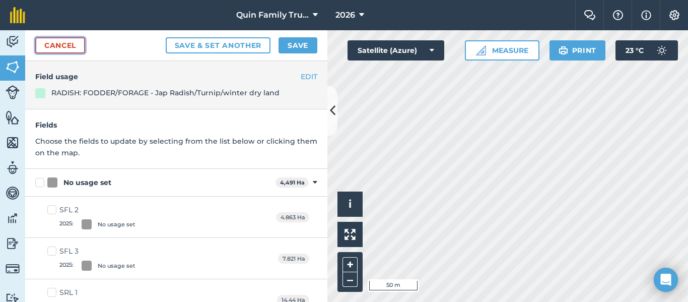
click at [70, 51] on link "Cancel" at bounding box center [60, 45] width 50 height 16
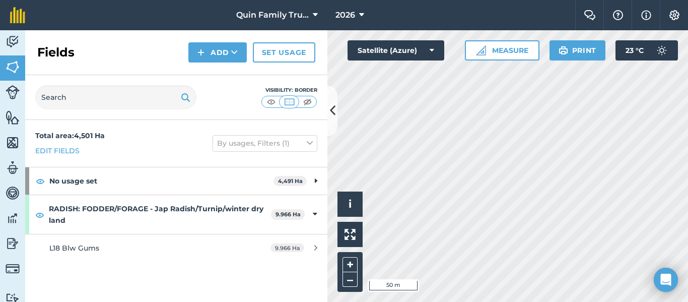
click at [58, 51] on h2 "Fields" at bounding box center [55, 52] width 37 height 16
click at [153, 142] on div "Total area : 4,501 Ha Edit fields By usages, Filters (1)" at bounding box center [176, 143] width 302 height 47
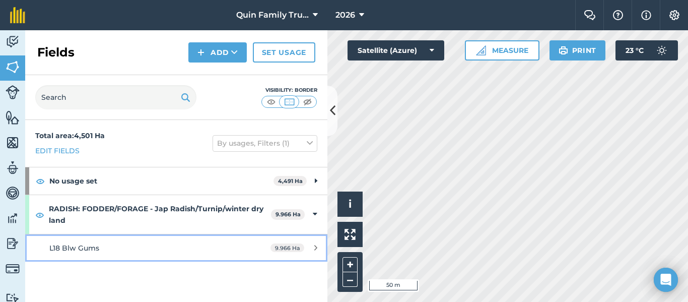
click at [158, 234] on link "L18 Blw Gums 9.966 Ha" at bounding box center [176, 247] width 302 height 27
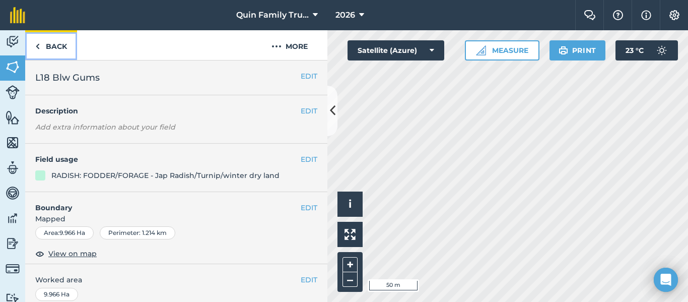
click at [56, 47] on link "Back" at bounding box center [51, 45] width 52 height 30
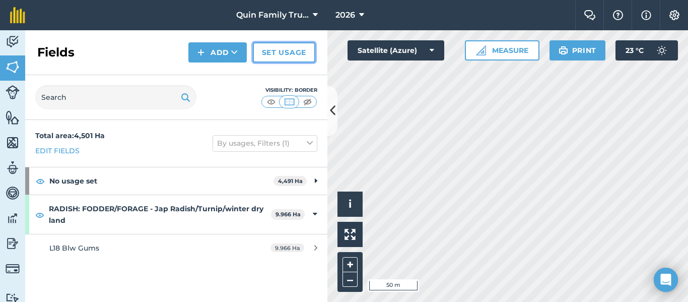
click at [283, 56] on link "Set usage" at bounding box center [284, 52] width 62 height 20
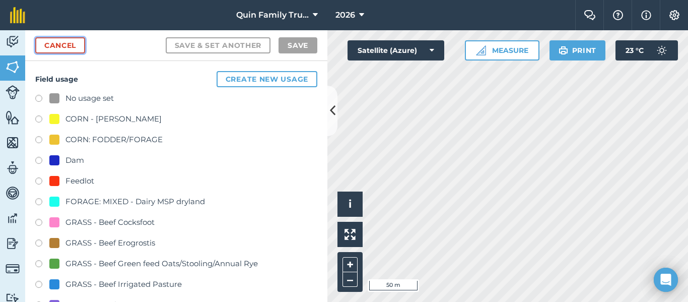
click at [55, 46] on link "Cancel" at bounding box center [60, 45] width 50 height 16
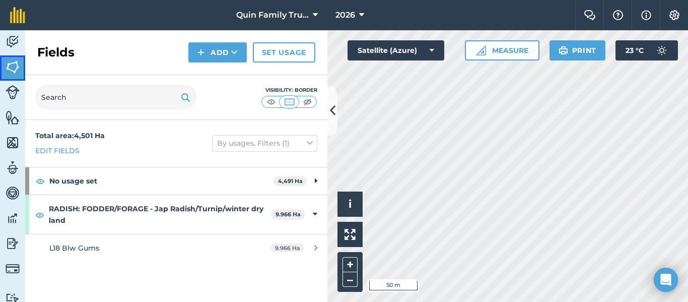
click at [14, 67] on img at bounding box center [13, 66] width 14 height 15
click at [364, 13] on icon at bounding box center [361, 15] width 5 height 12
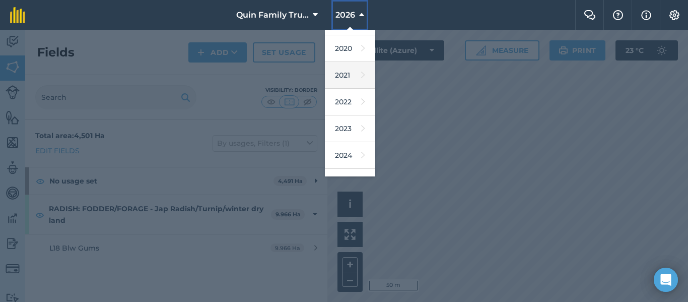
scroll to position [148, 0]
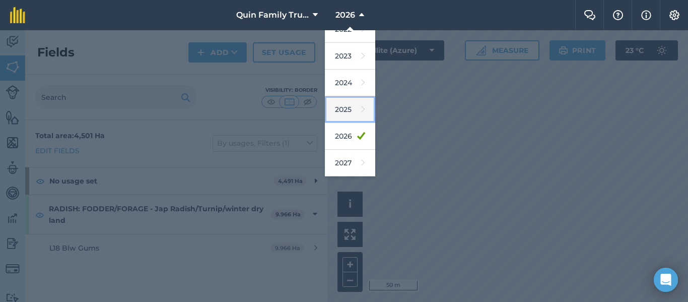
click at [361, 111] on icon at bounding box center [363, 109] width 4 height 14
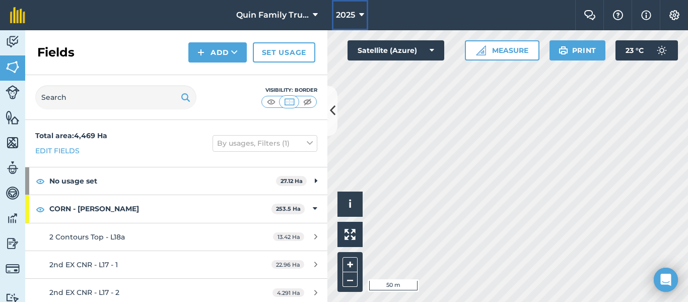
click at [345, 11] on span "2025" at bounding box center [345, 15] width 19 height 12
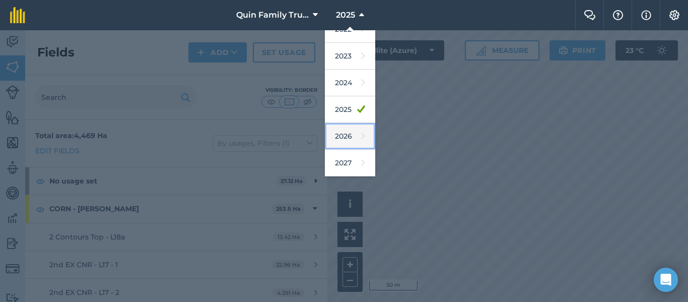
click at [347, 133] on link "2026" at bounding box center [350, 136] width 50 height 27
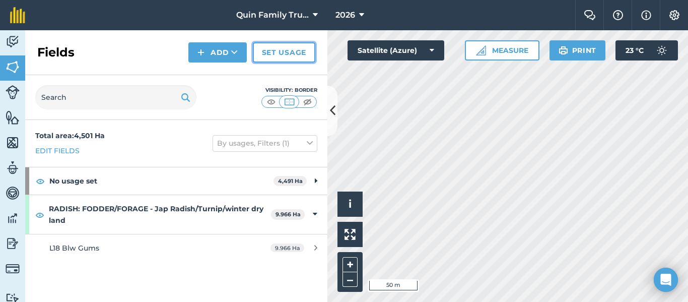
click at [306, 48] on link "Set usage" at bounding box center [284, 52] width 62 height 20
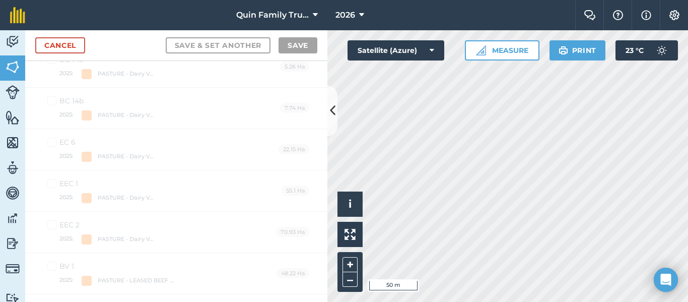
scroll to position [9896, 0]
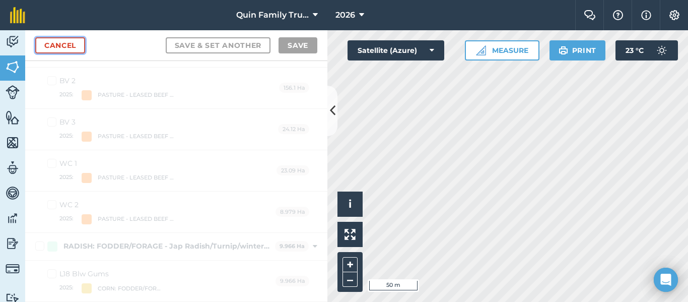
click at [71, 50] on link "Cancel" at bounding box center [60, 45] width 50 height 16
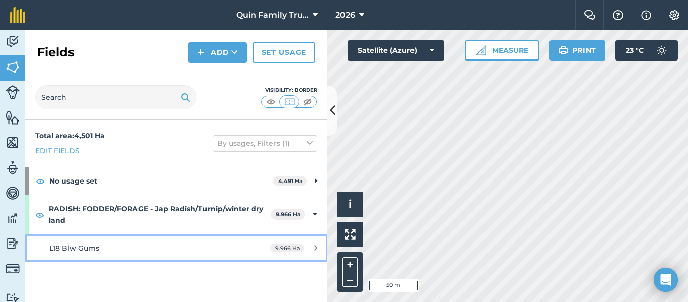
click at [273, 245] on span "9.966 Ha" at bounding box center [287, 247] width 34 height 9
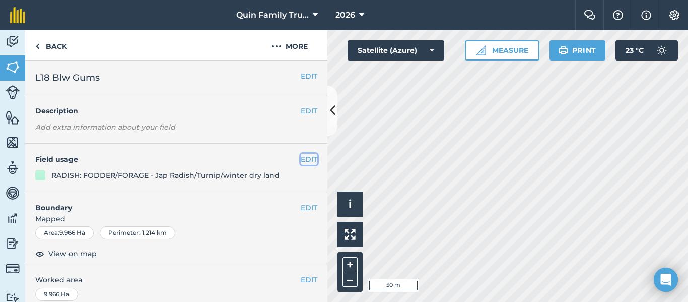
click at [301, 156] on button "EDIT" at bounding box center [309, 159] width 17 height 11
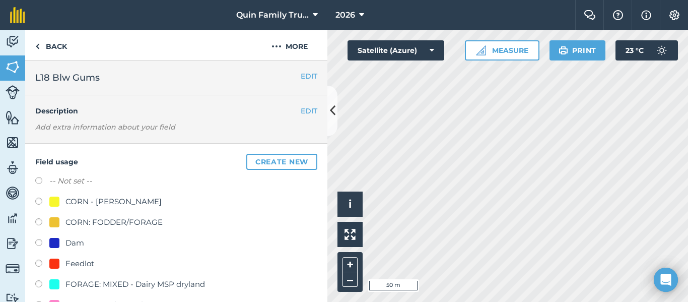
click at [45, 180] on label at bounding box center [42, 182] width 14 height 10
radio input "true"
radio input "false"
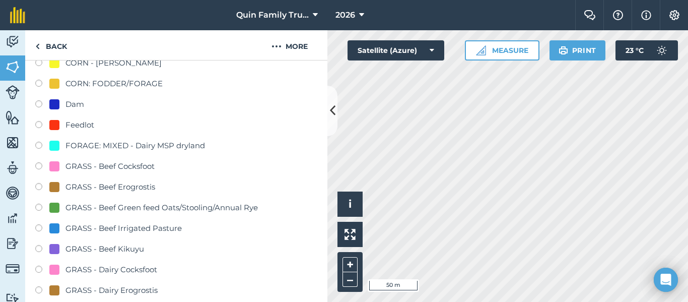
scroll to position [403, 0]
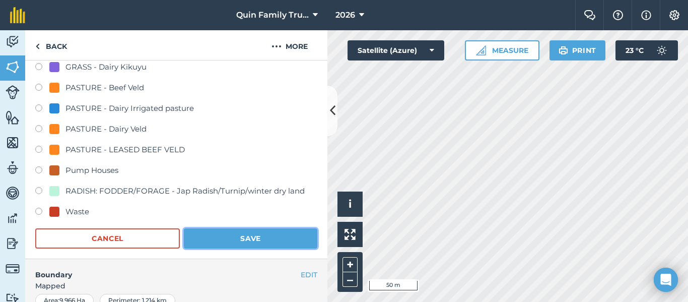
click at [227, 244] on button "Save" at bounding box center [250, 238] width 133 height 20
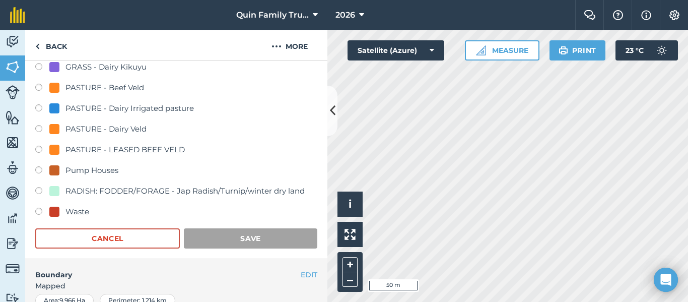
scroll to position [199, 0]
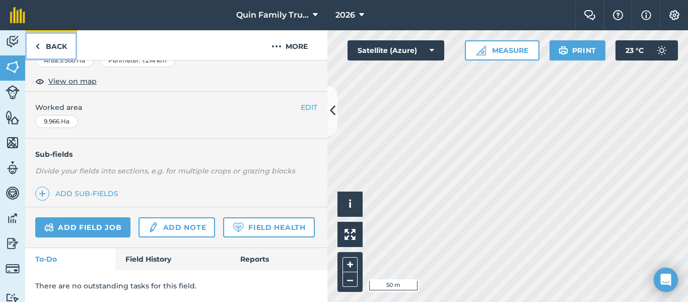
click at [42, 52] on link "Back" at bounding box center [51, 45] width 52 height 30
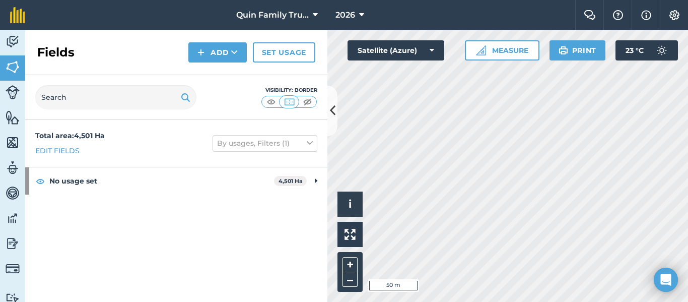
click at [127, 56] on div "Fields Add Set usage" at bounding box center [176, 52] width 302 height 45
click at [50, 154] on link "Edit fields" at bounding box center [57, 150] width 44 height 11
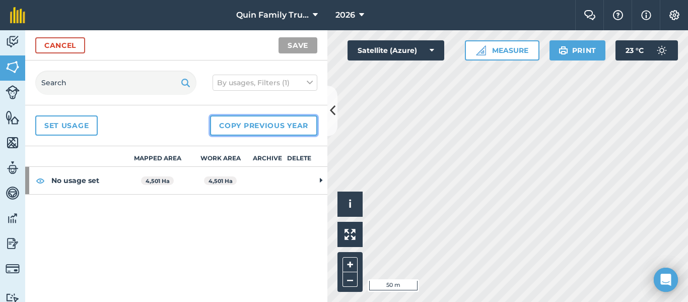
click at [251, 127] on button "Copy previous year" at bounding box center [263, 125] width 107 height 20
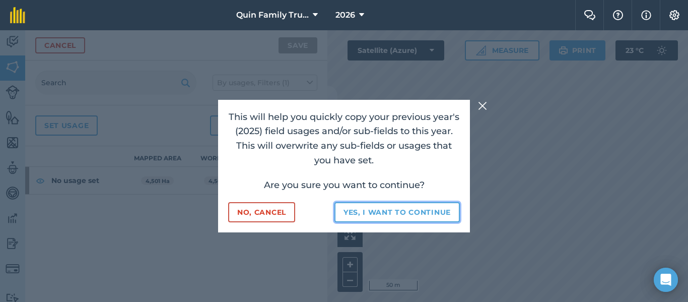
click at [367, 217] on button "Yes, I want to continue" at bounding box center [396, 212] width 125 height 20
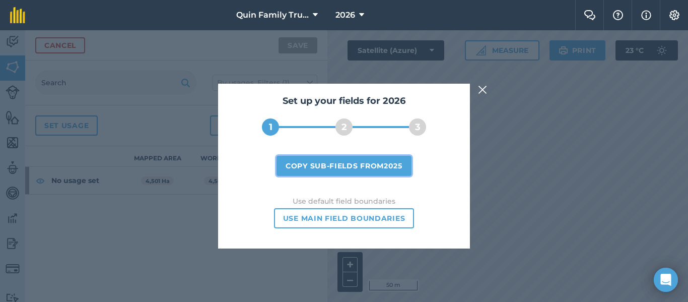
click at [350, 167] on button "Copy sub-fields from 2025" at bounding box center [343, 166] width 135 height 20
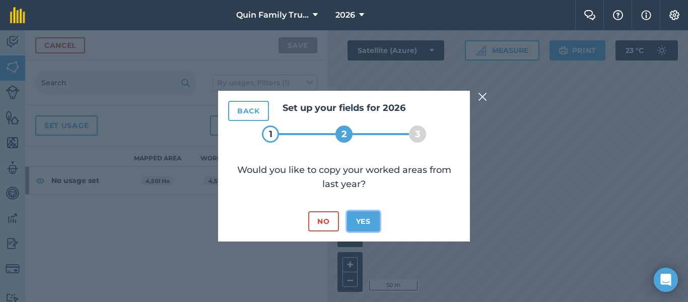
click at [370, 224] on button "Yes" at bounding box center [363, 221] width 33 height 20
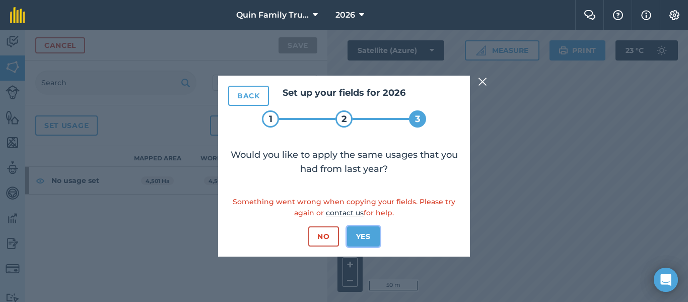
click at [365, 235] on button "Yes" at bounding box center [363, 236] width 33 height 20
click at [484, 79] on img at bounding box center [482, 82] width 9 height 12
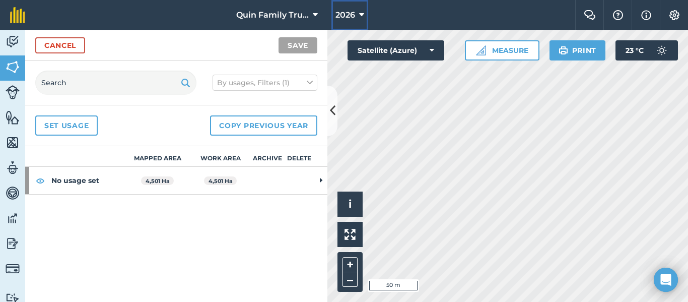
click at [359, 11] on icon at bounding box center [361, 15] width 5 height 12
